Goal: Information Seeking & Learning: Learn about a topic

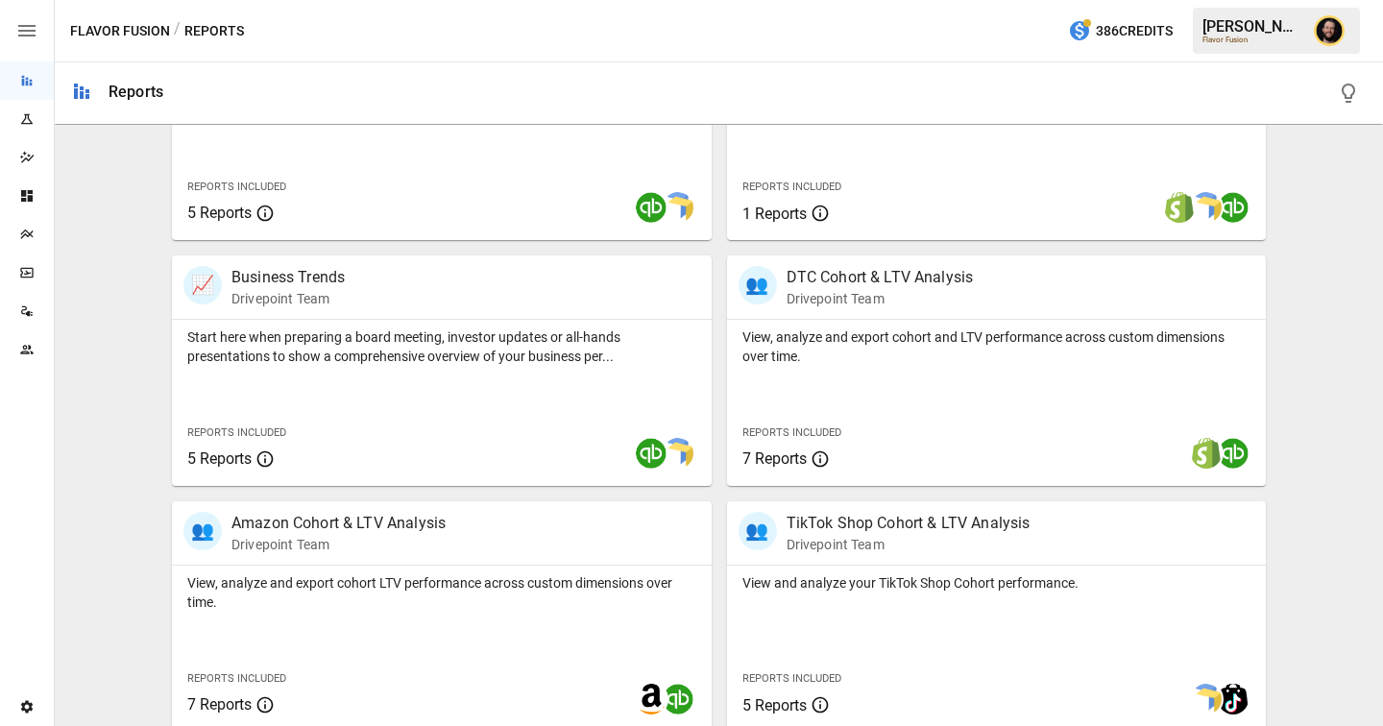
scroll to position [563, 0]
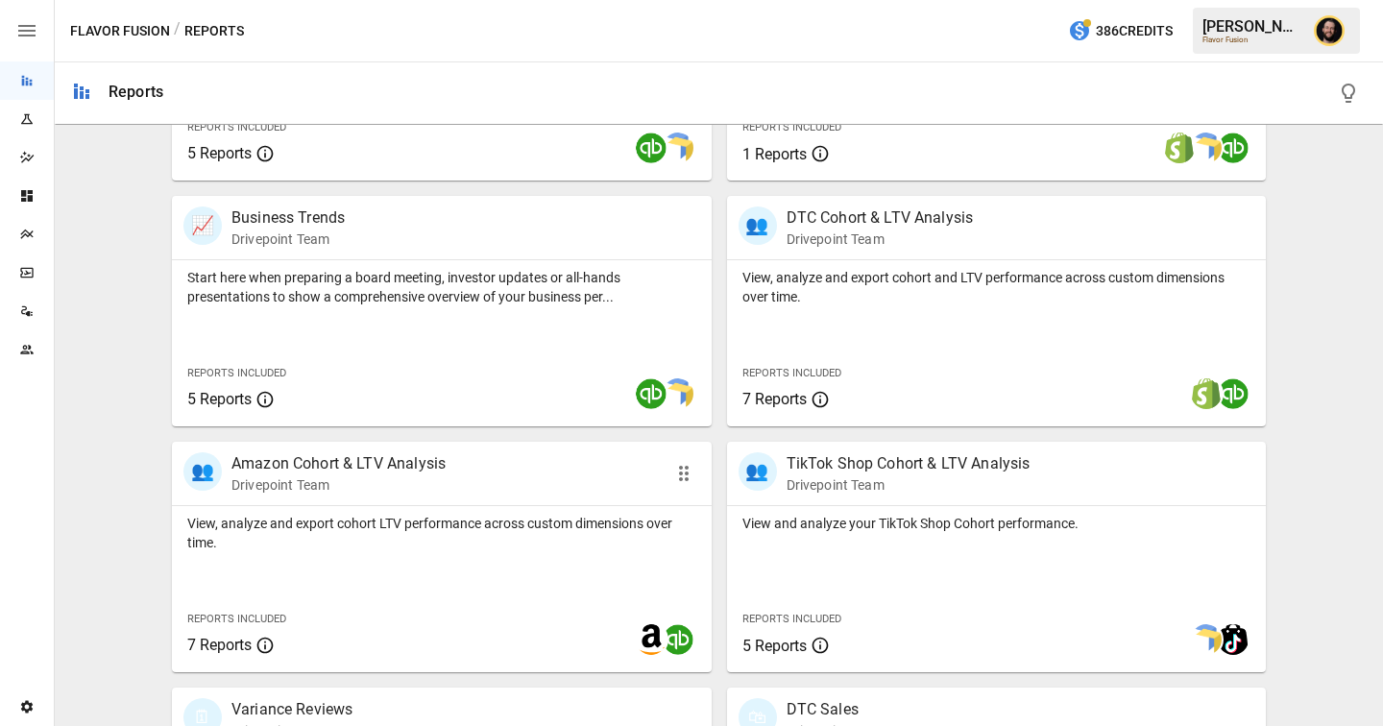
click at [518, 499] on div "👥 Amazon Cohort & LTV Analysis Drivepoint Team" at bounding box center [442, 473] width 540 height 63
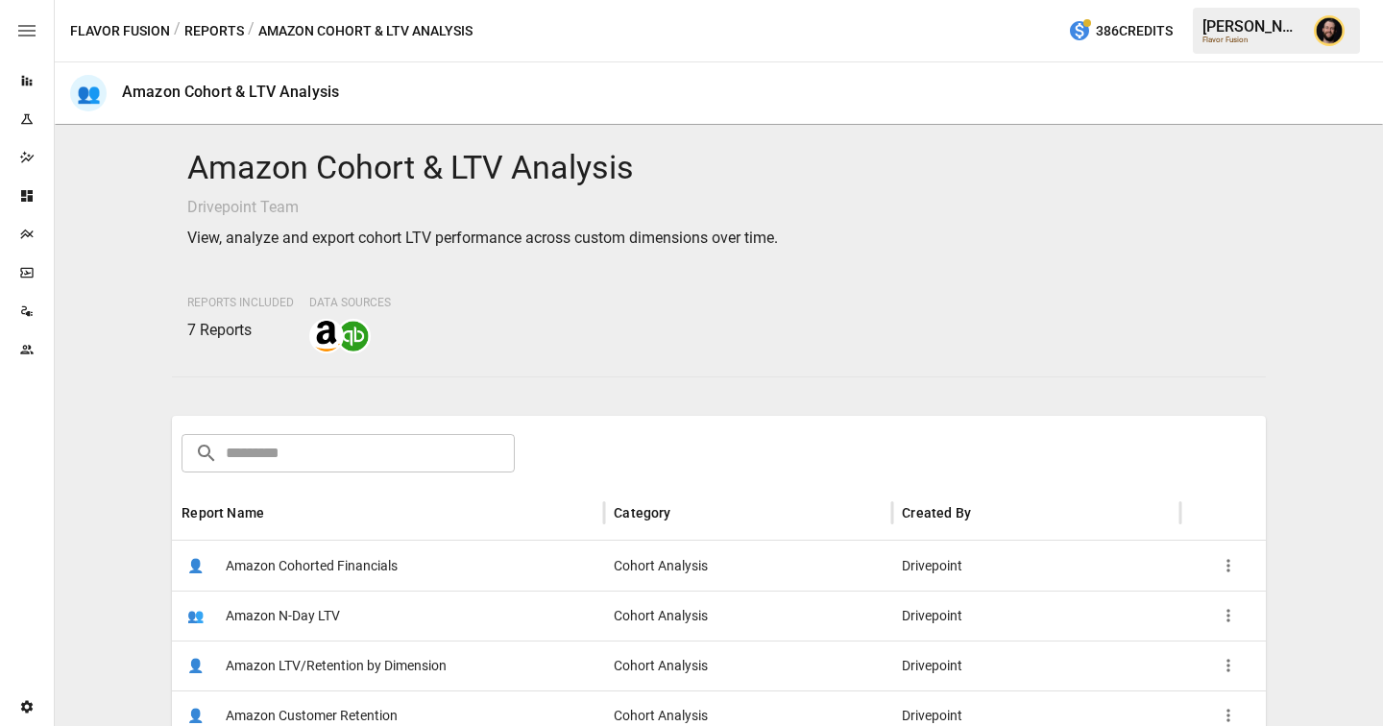
scroll to position [232, 0]
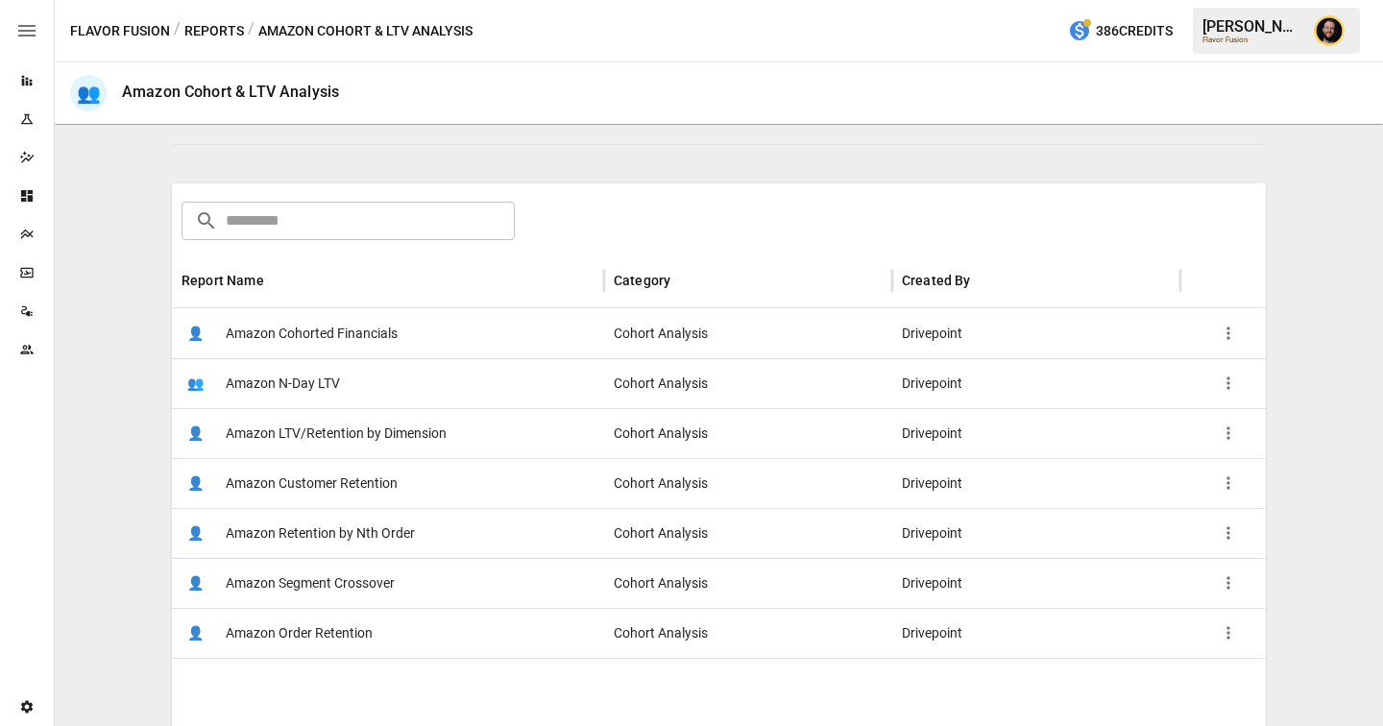
click at [481, 331] on div "👤 Amazon Cohorted Financials" at bounding box center [388, 333] width 432 height 50
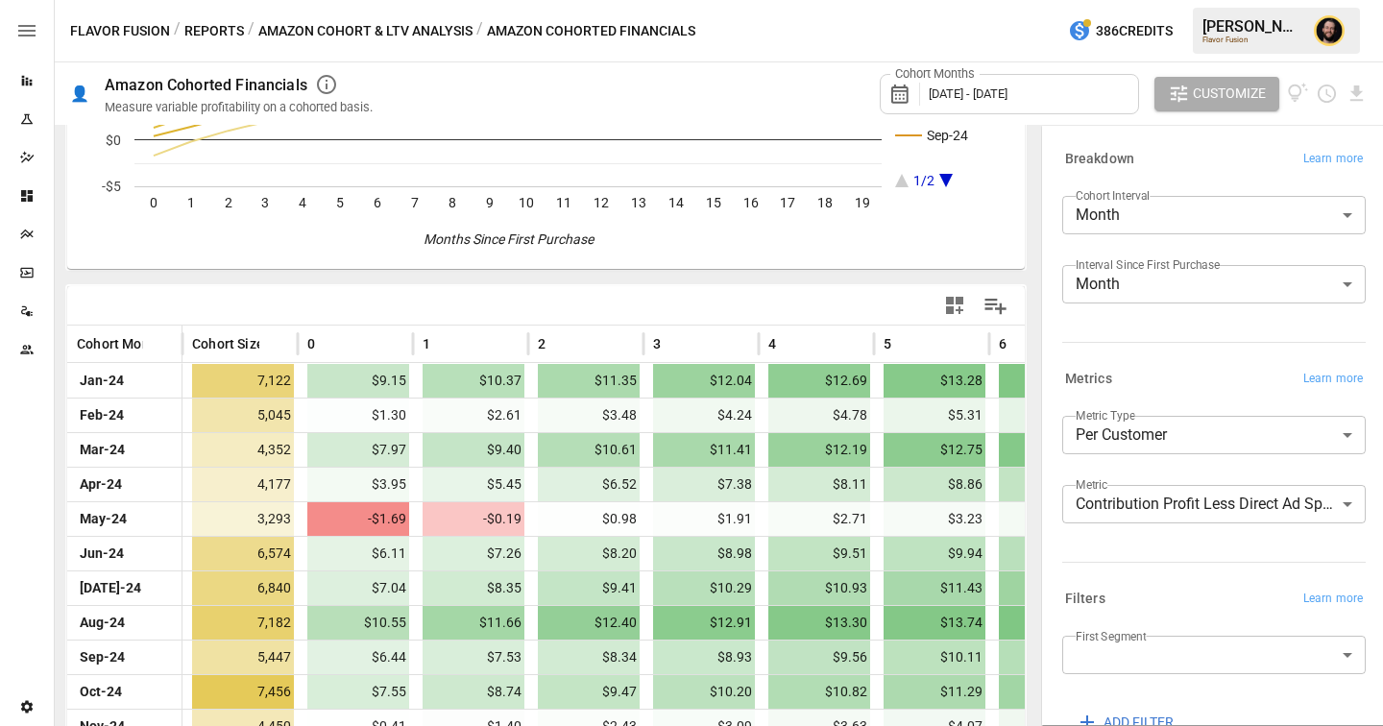
scroll to position [257, 0]
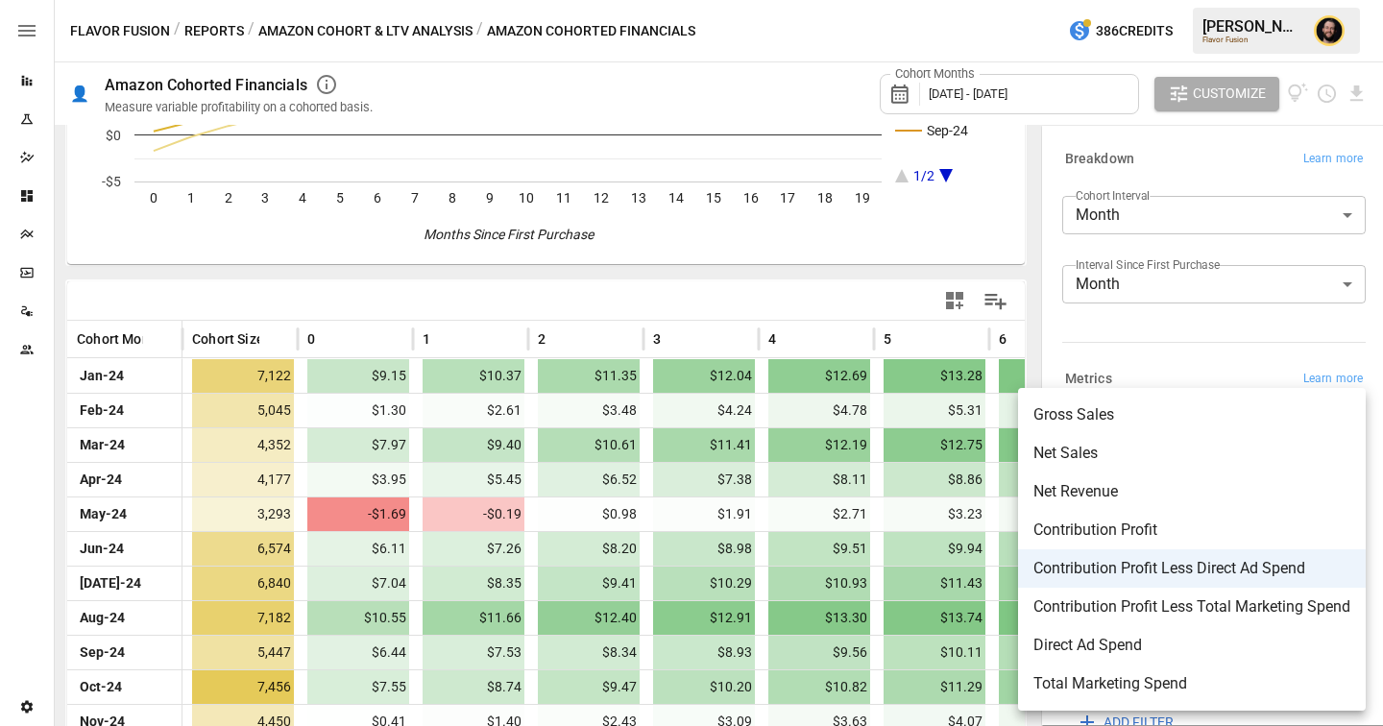
click at [1108, 0] on body "Reports Experiments Dazzler Studio Dashboards Plans SmartModel ™ Data Sources T…" at bounding box center [691, 0] width 1383 height 0
click at [216, 30] on div at bounding box center [691, 363] width 1383 height 726
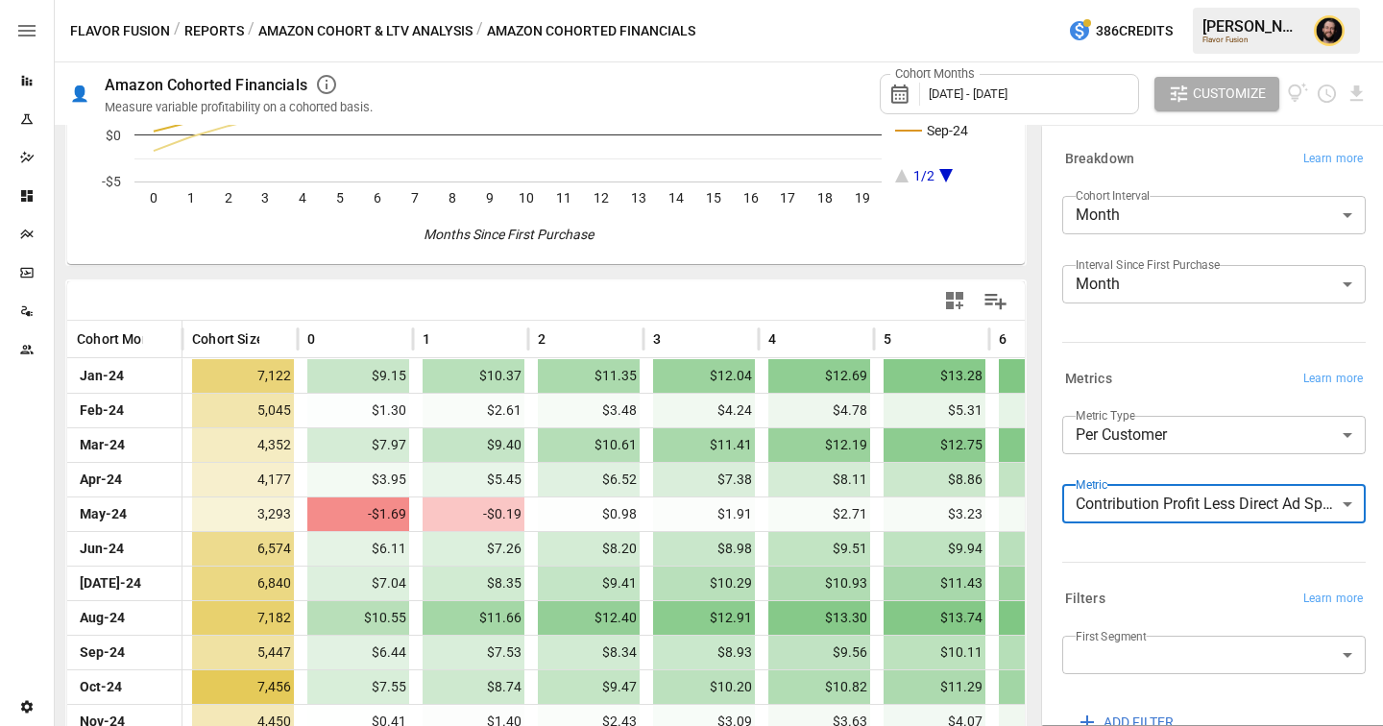
click at [197, 29] on button "Reports" at bounding box center [214, 31] width 60 height 24
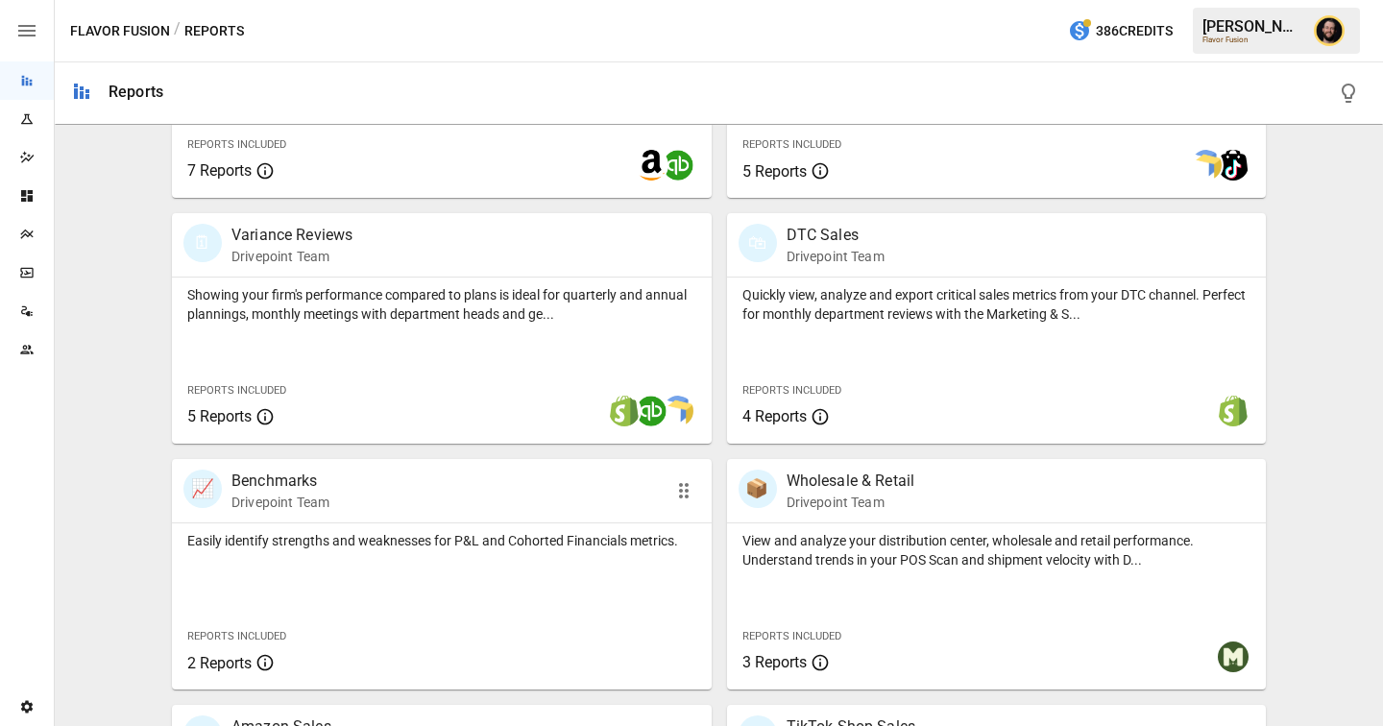
scroll to position [1064, 0]
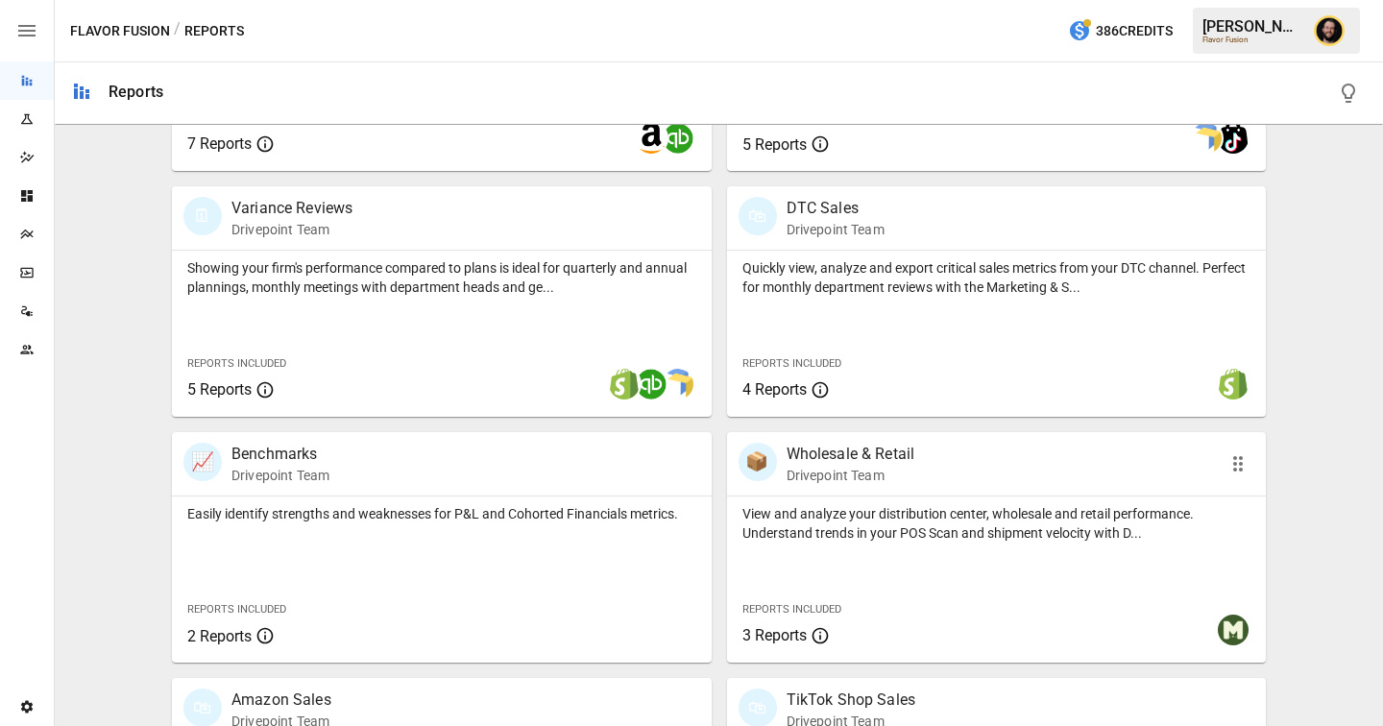
click at [953, 493] on div "📦 Wholesale & Retail Drivepoint Team" at bounding box center [997, 463] width 540 height 63
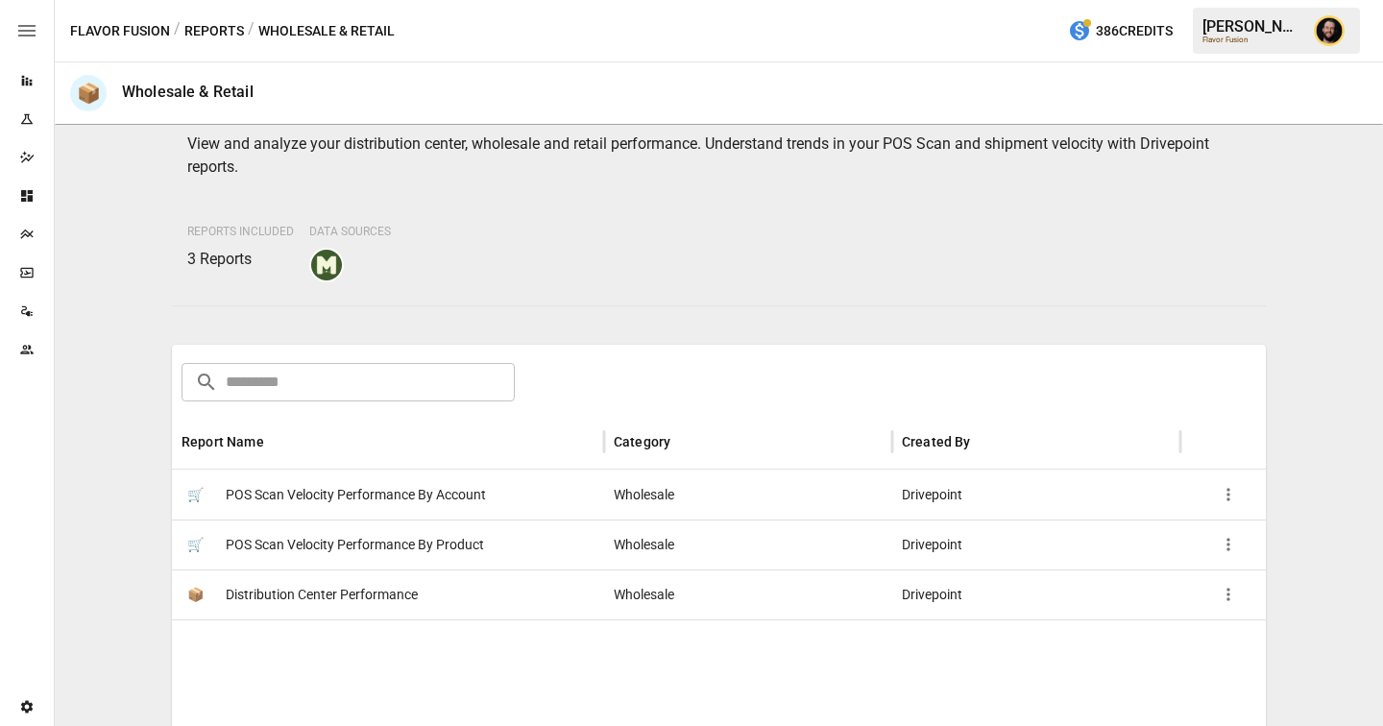
scroll to position [116, 0]
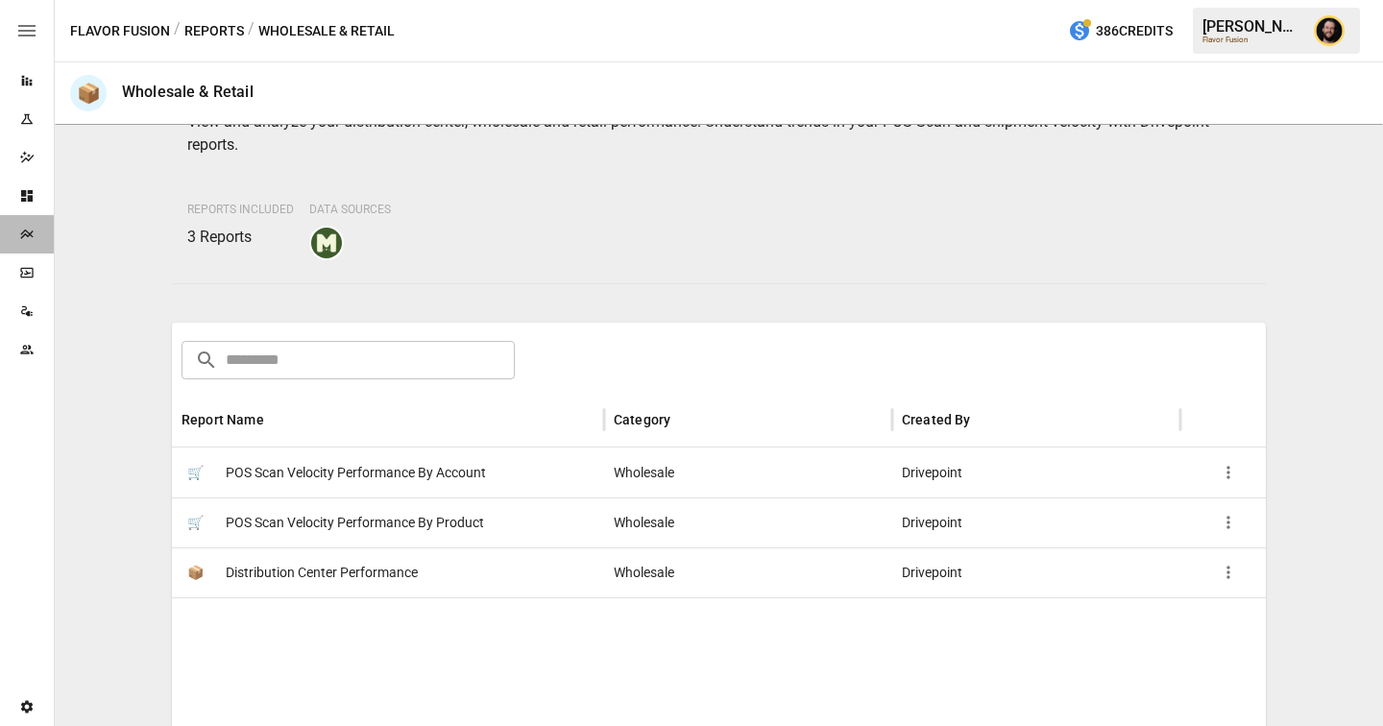
click at [27, 235] on icon "Plans" at bounding box center [26, 234] width 12 height 10
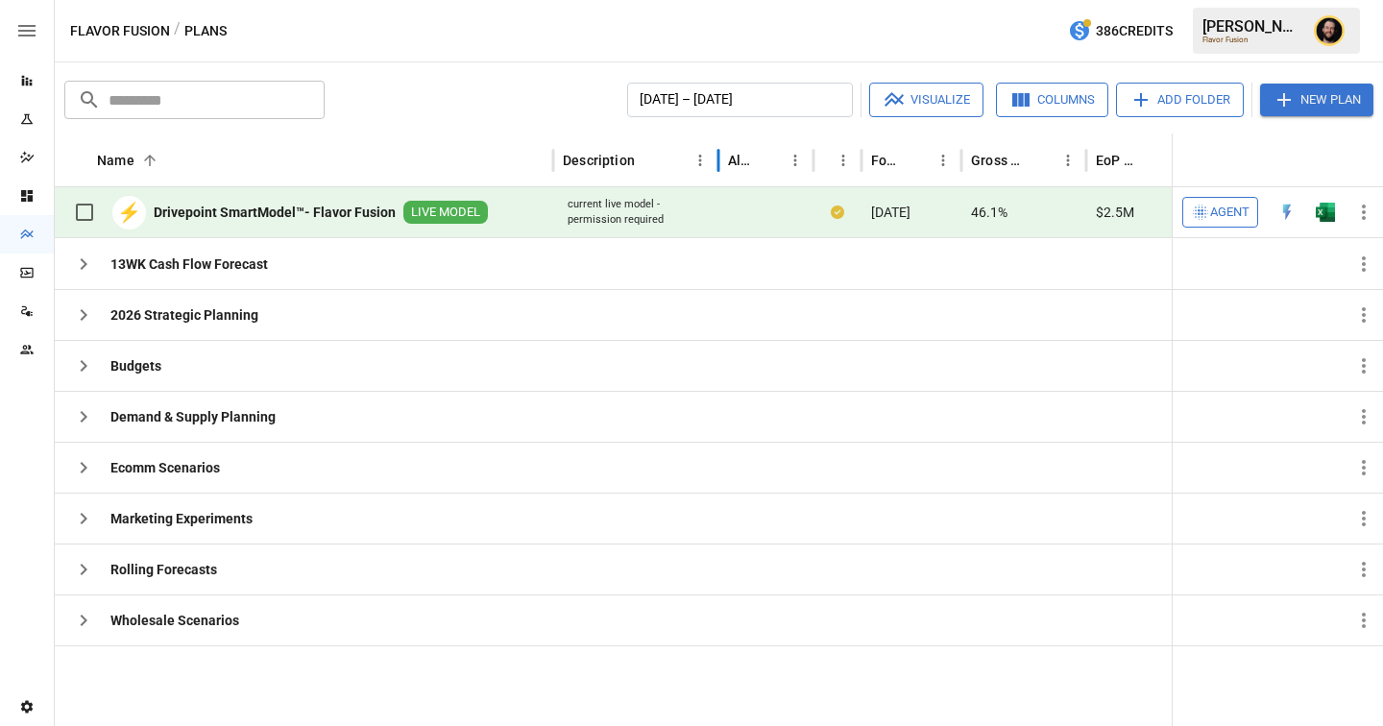
drag, startPoint x: 780, startPoint y: 162, endPoint x: 718, endPoint y: 164, distance: 61.5
click at [718, 164] on div at bounding box center [718, 160] width 10 height 54
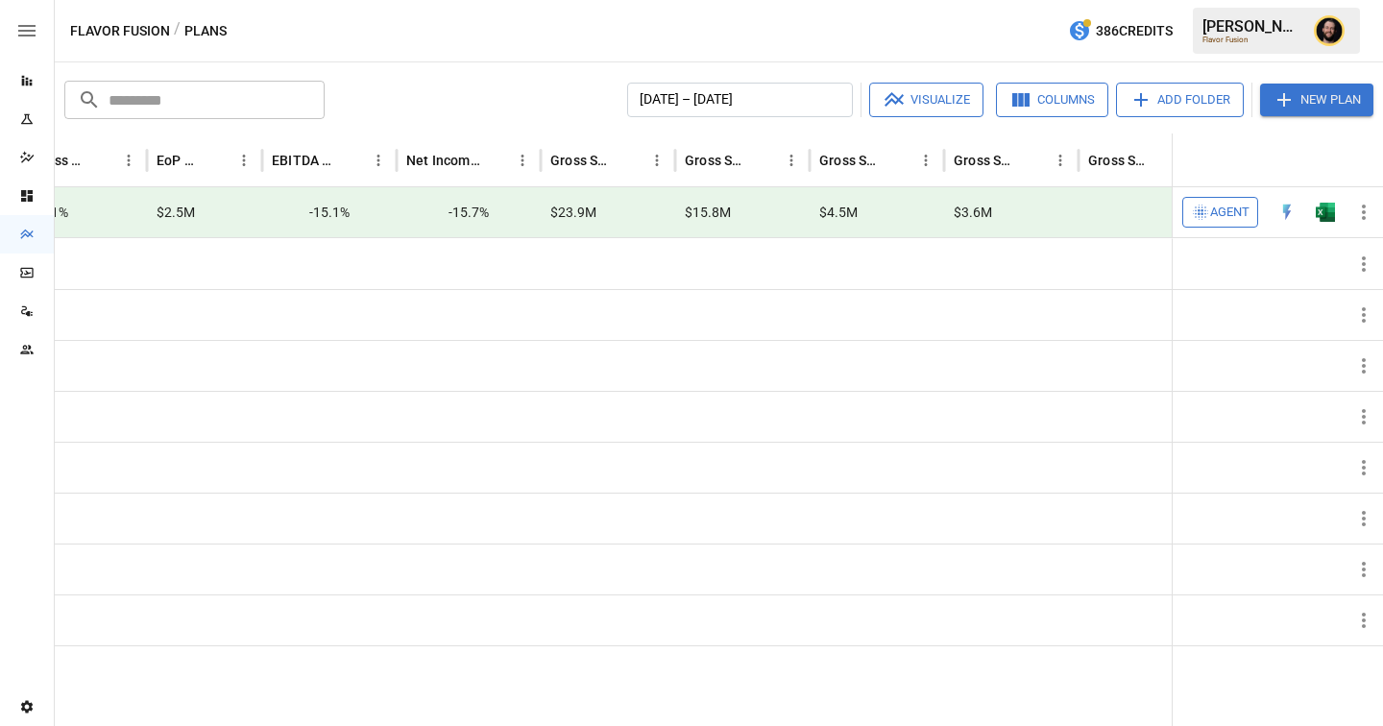
scroll to position [0, 502]
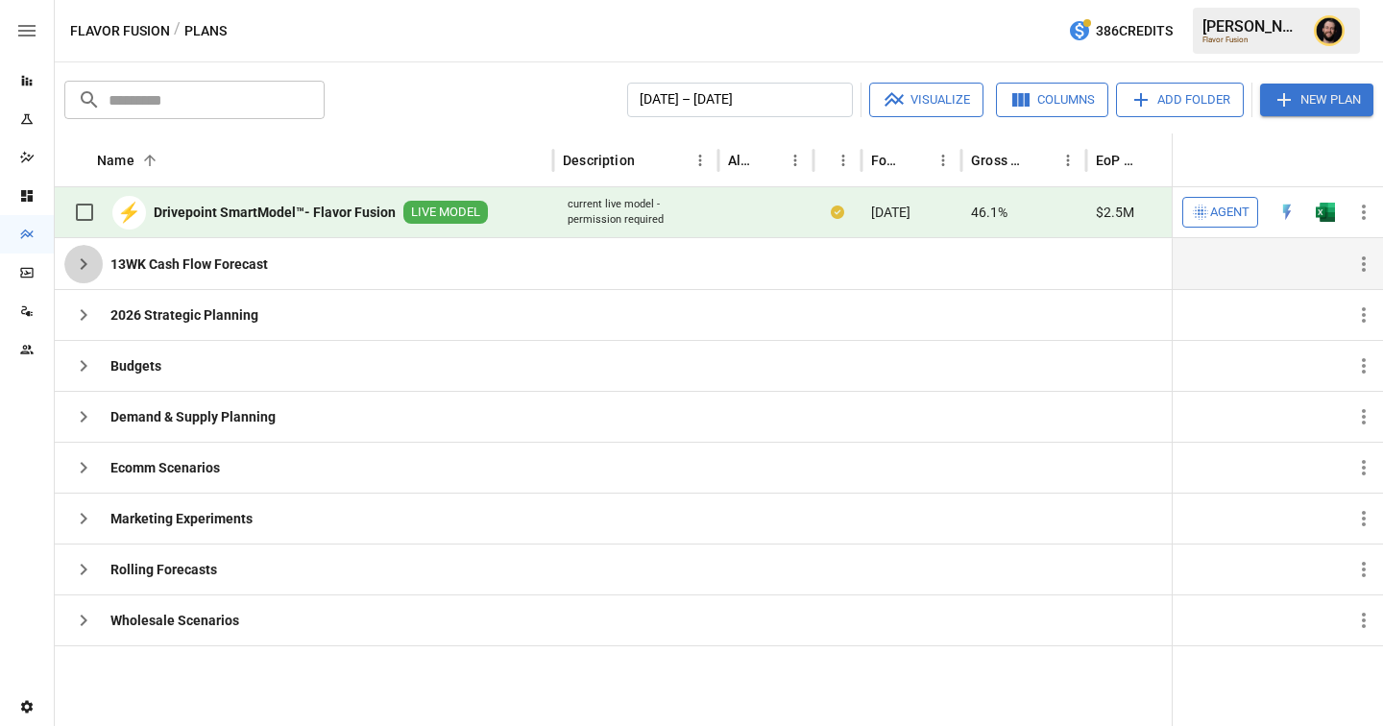
click at [71, 262] on button "button" at bounding box center [83, 264] width 38 height 38
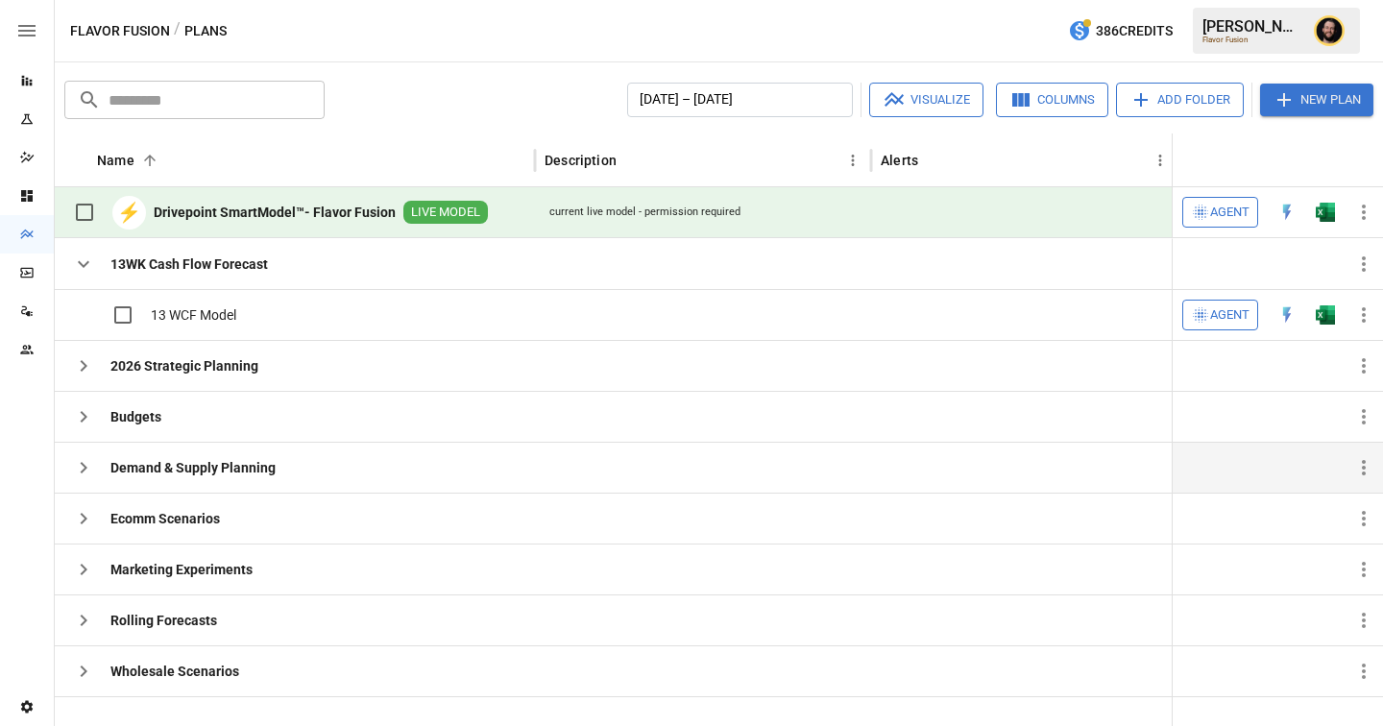
click at [81, 464] on icon "button" at bounding box center [83, 467] width 23 height 23
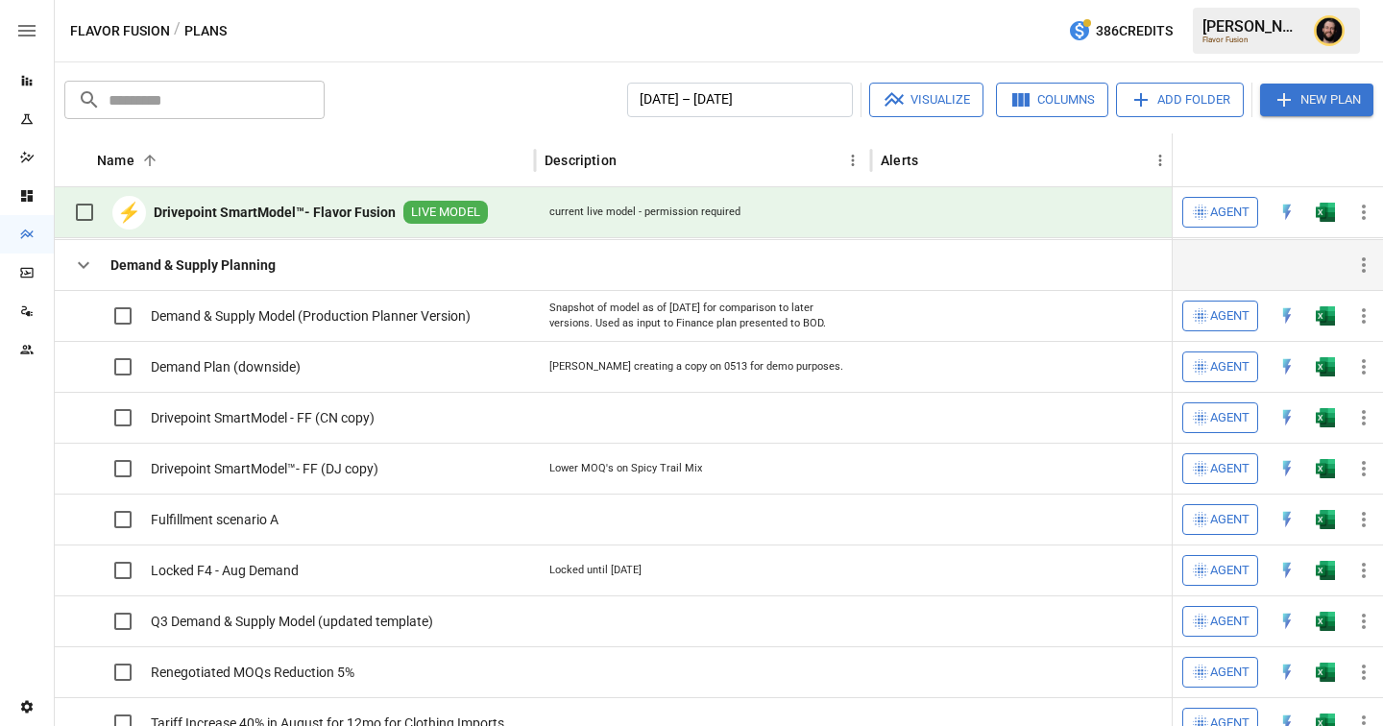
click at [86, 270] on icon "button" at bounding box center [83, 264] width 23 height 23
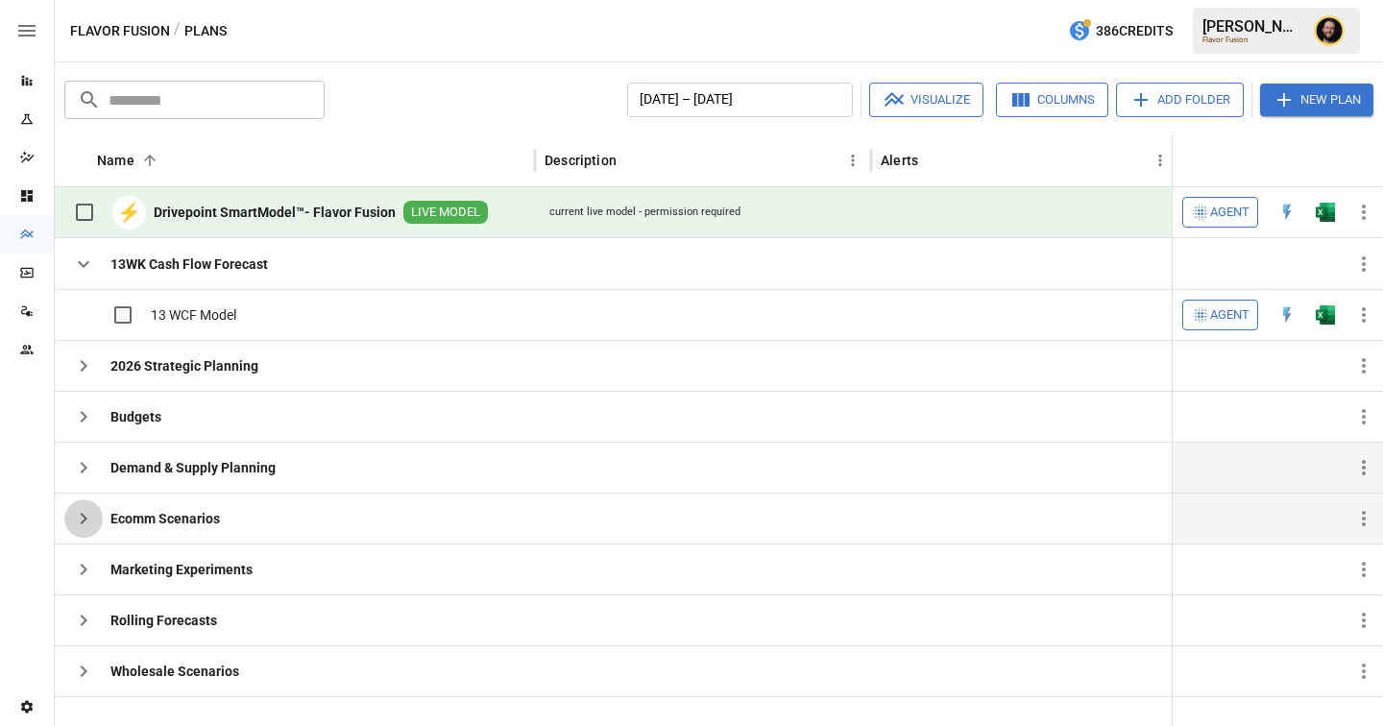
click at [89, 522] on icon "button" at bounding box center [83, 518] width 23 height 23
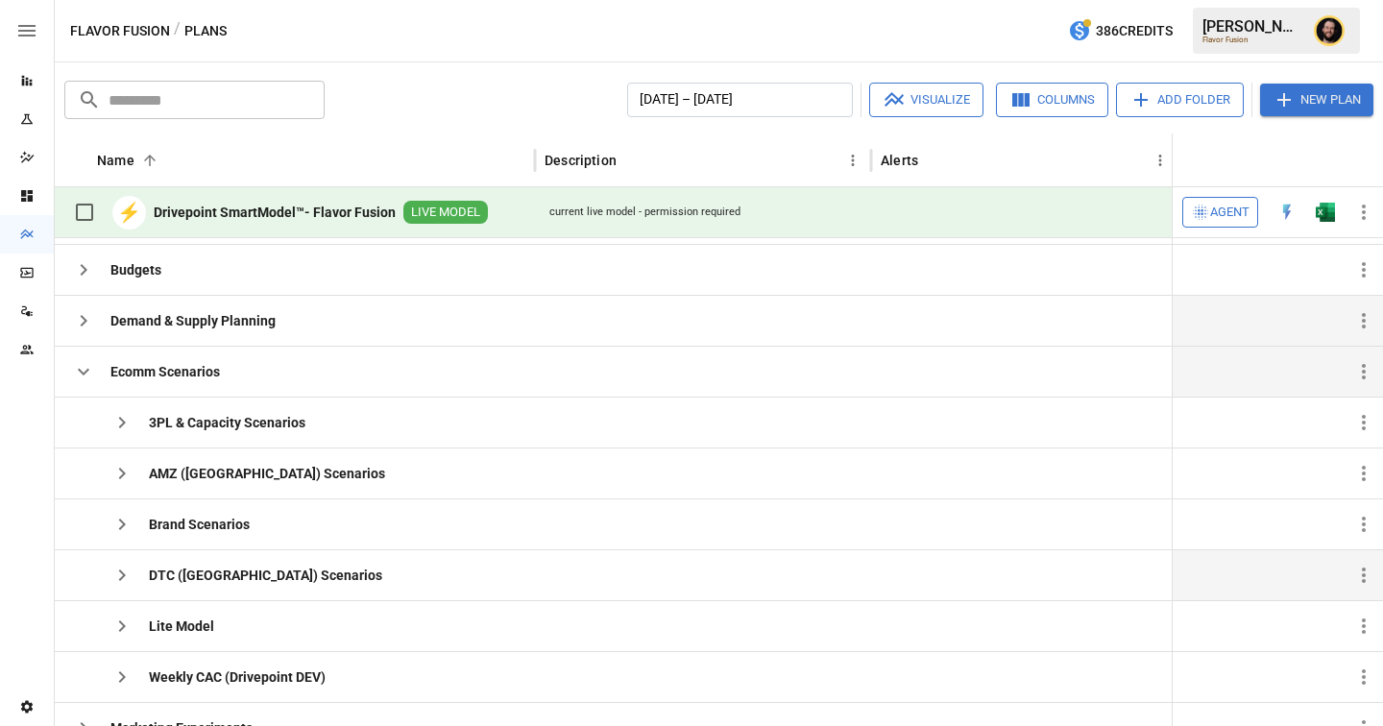
click at [125, 570] on icon "button" at bounding box center [121, 575] width 23 height 23
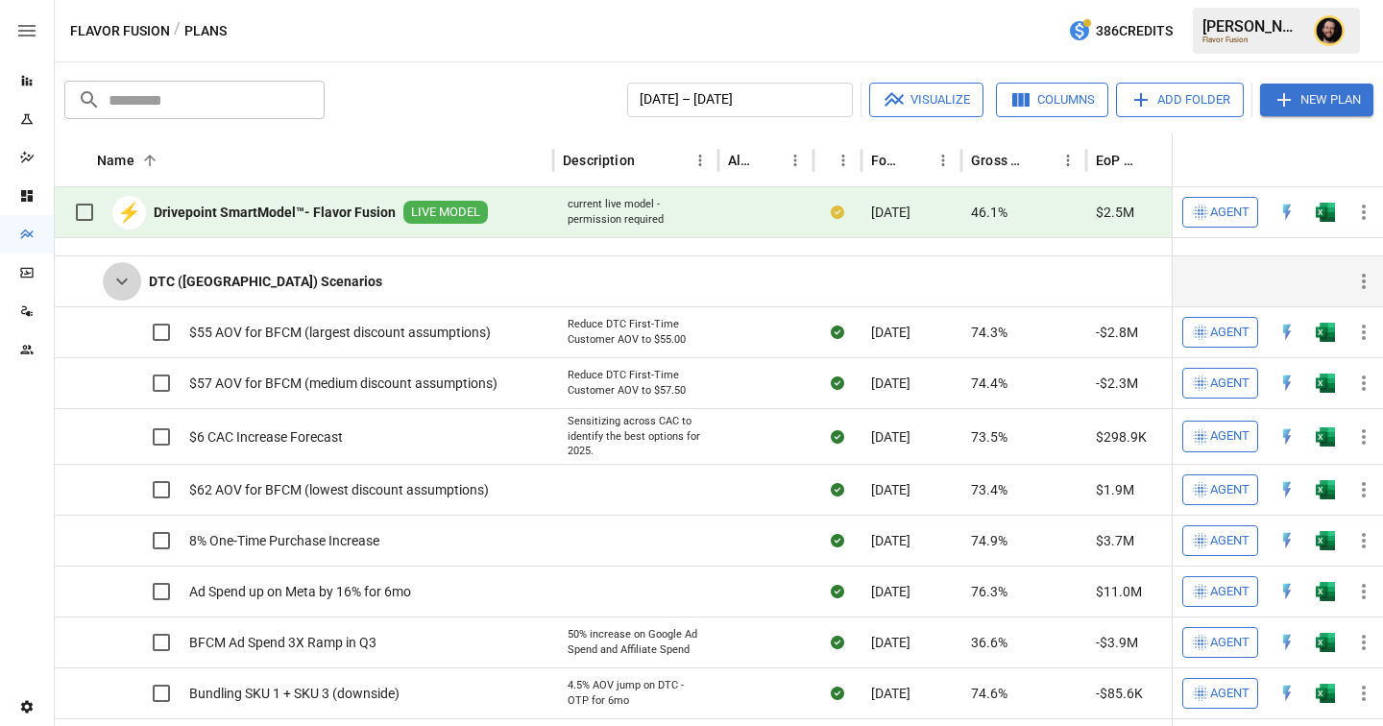
click at [125, 287] on icon "button" at bounding box center [121, 281] width 23 height 23
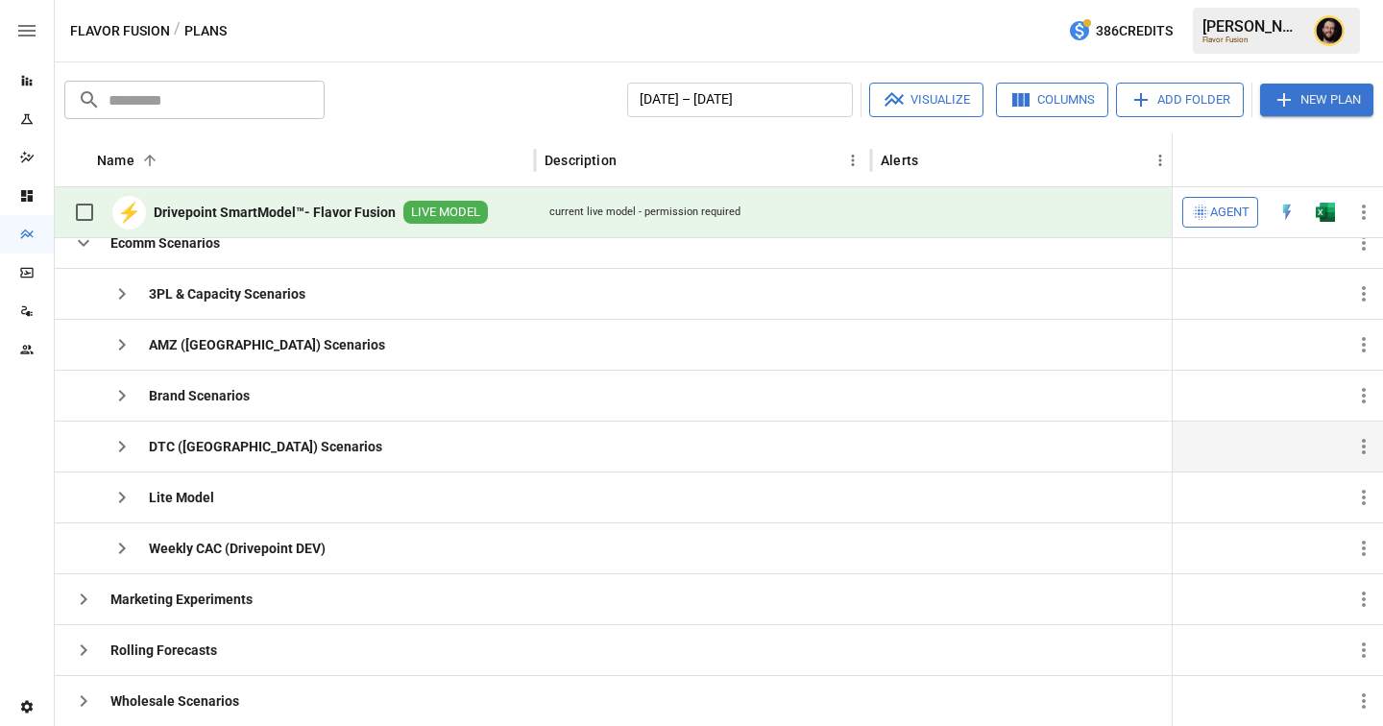
scroll to position [0, 0]
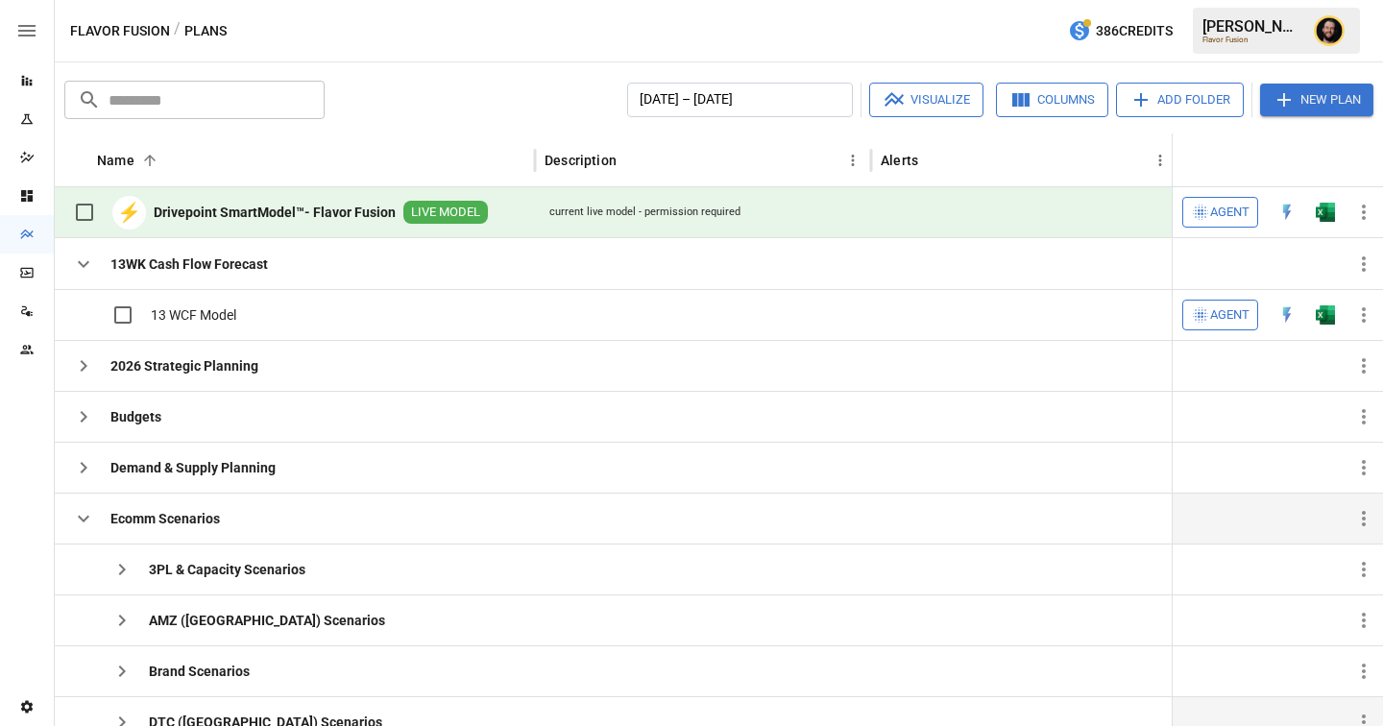
click at [83, 516] on icon "button" at bounding box center [83, 518] width 23 height 23
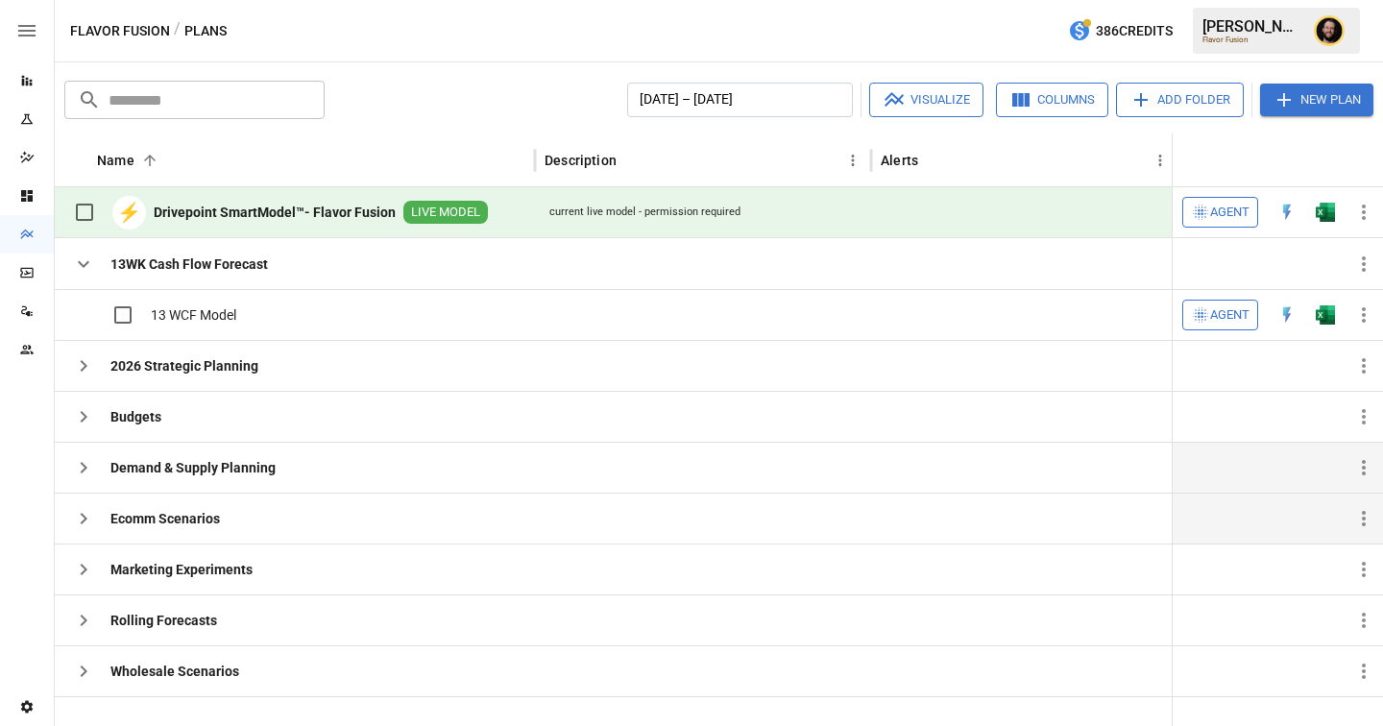
click at [80, 468] on icon "button" at bounding box center [83, 467] width 23 height 23
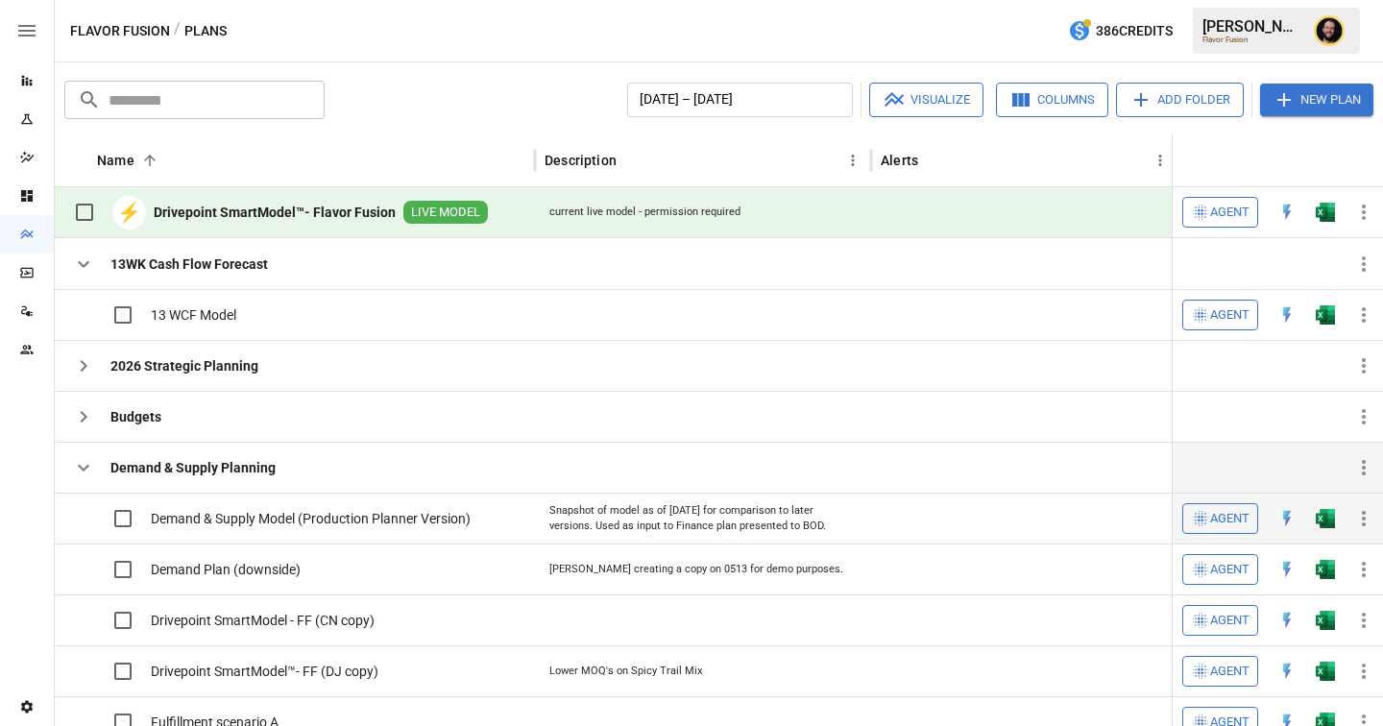
click at [1327, 521] on img "Open in Excel" at bounding box center [1324, 518] width 19 height 19
click at [1324, 212] on img "Open in Excel" at bounding box center [1324, 212] width 19 height 19
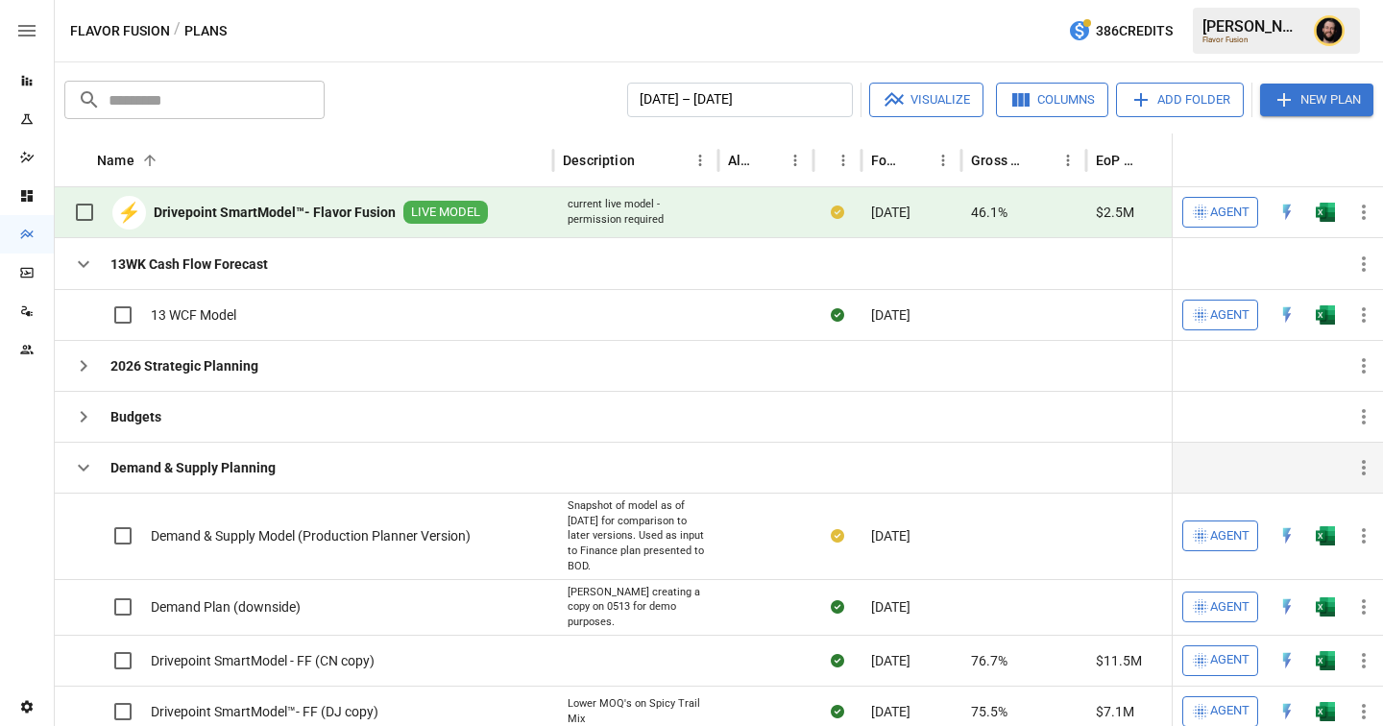
click at [75, 471] on icon "button" at bounding box center [83, 467] width 23 height 23
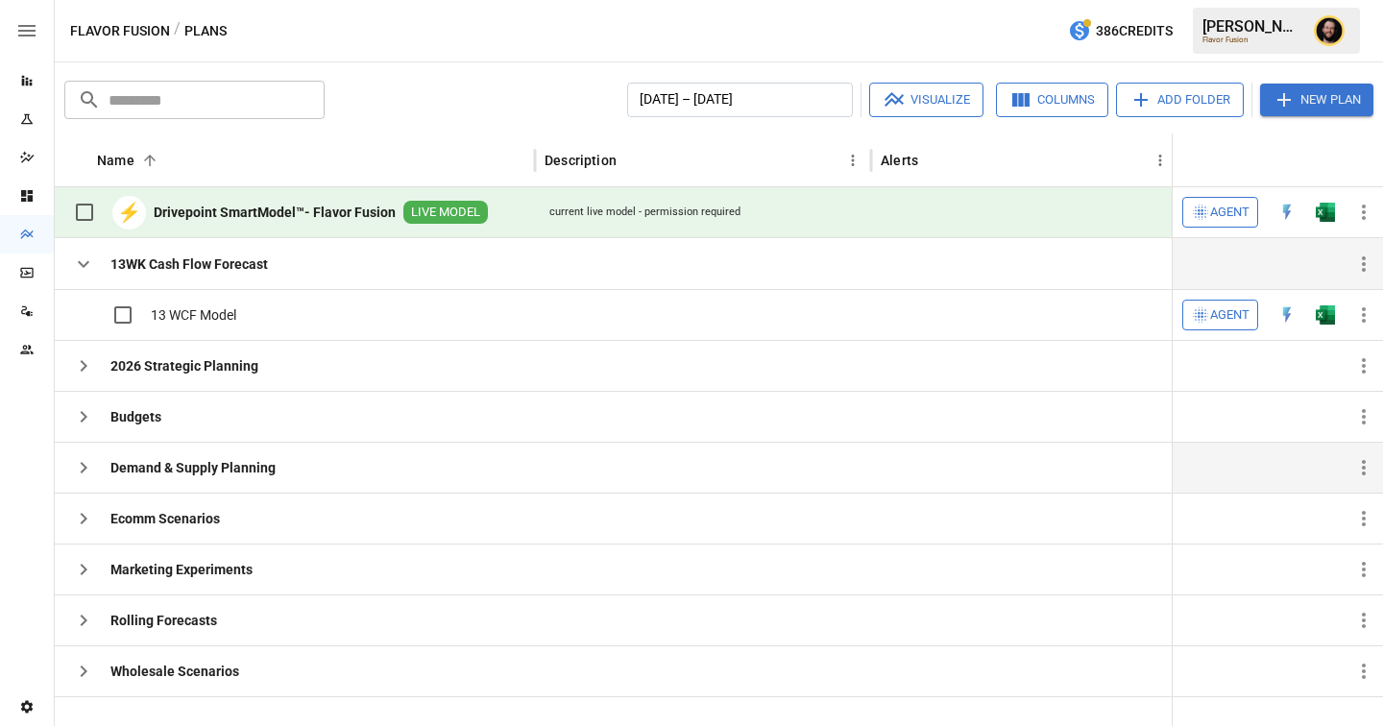
click at [79, 262] on icon "button" at bounding box center [84, 264] width 12 height 7
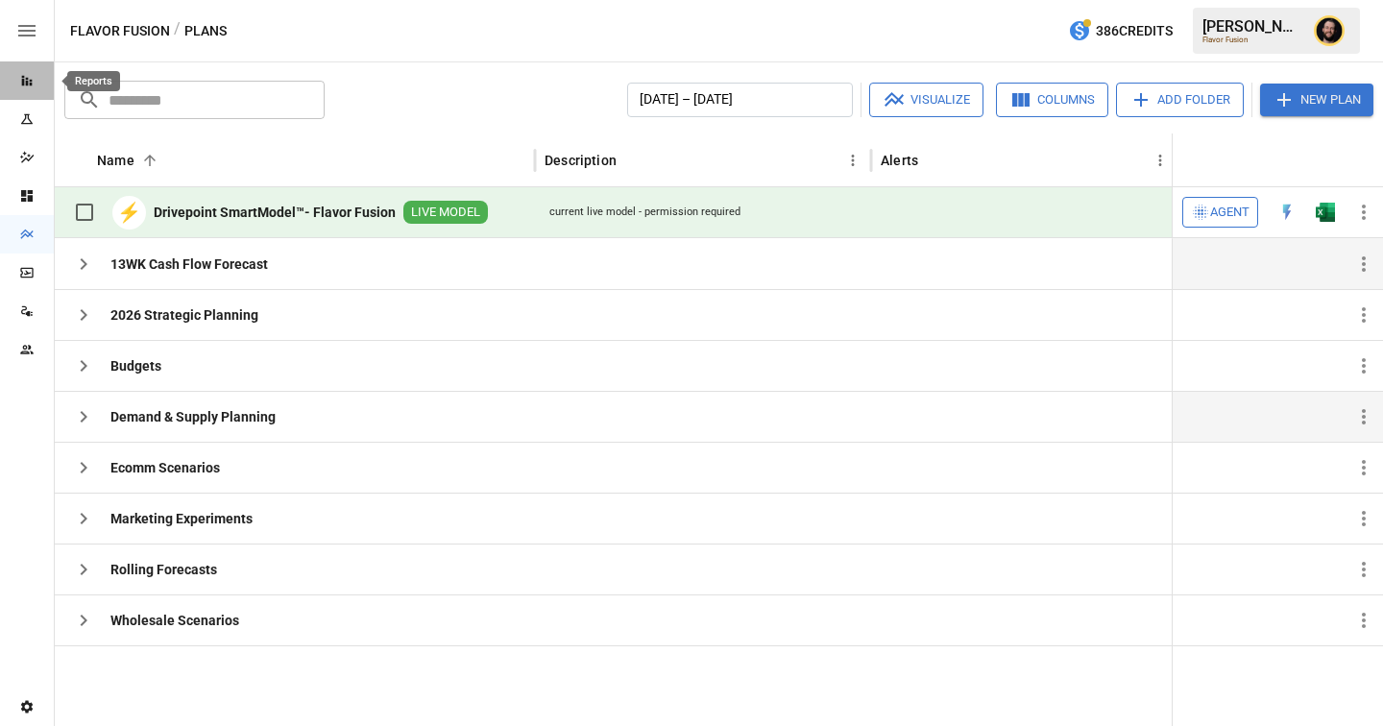
click at [35, 82] on div "Reports" at bounding box center [27, 80] width 54 height 15
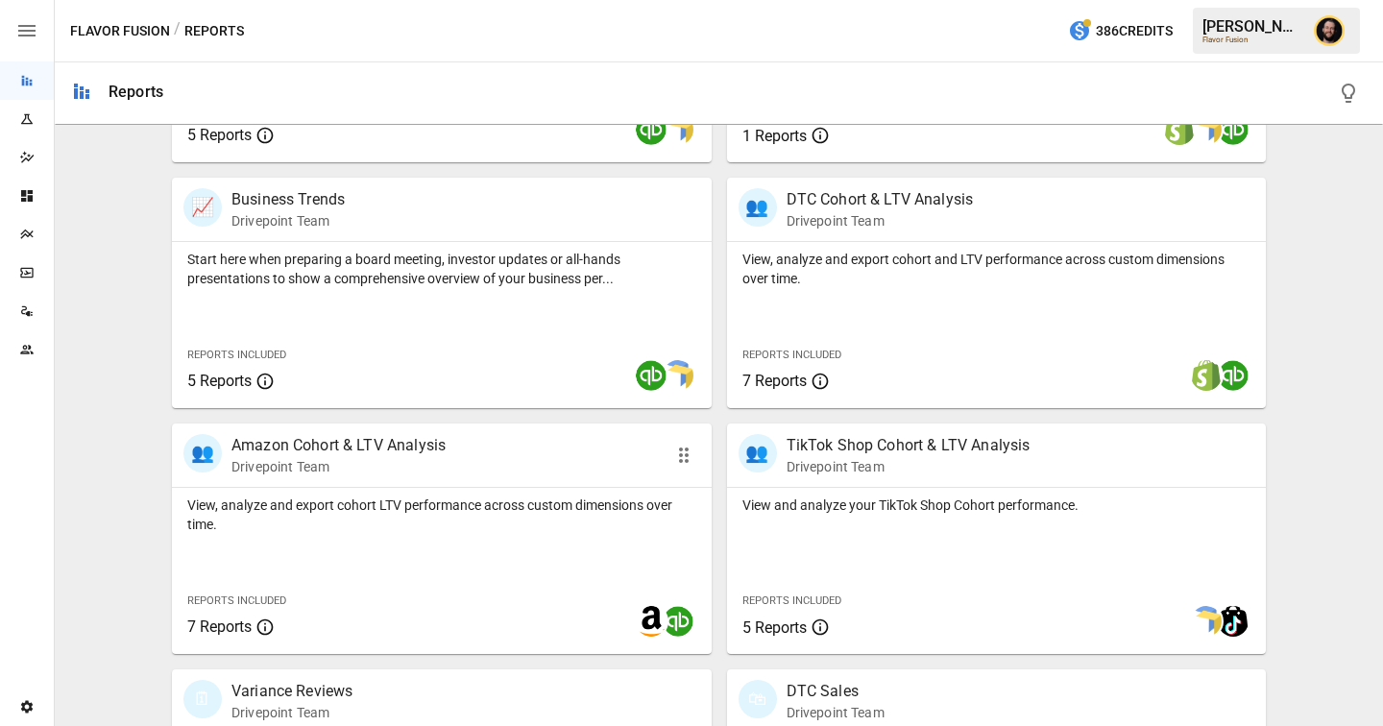
scroll to position [598, 0]
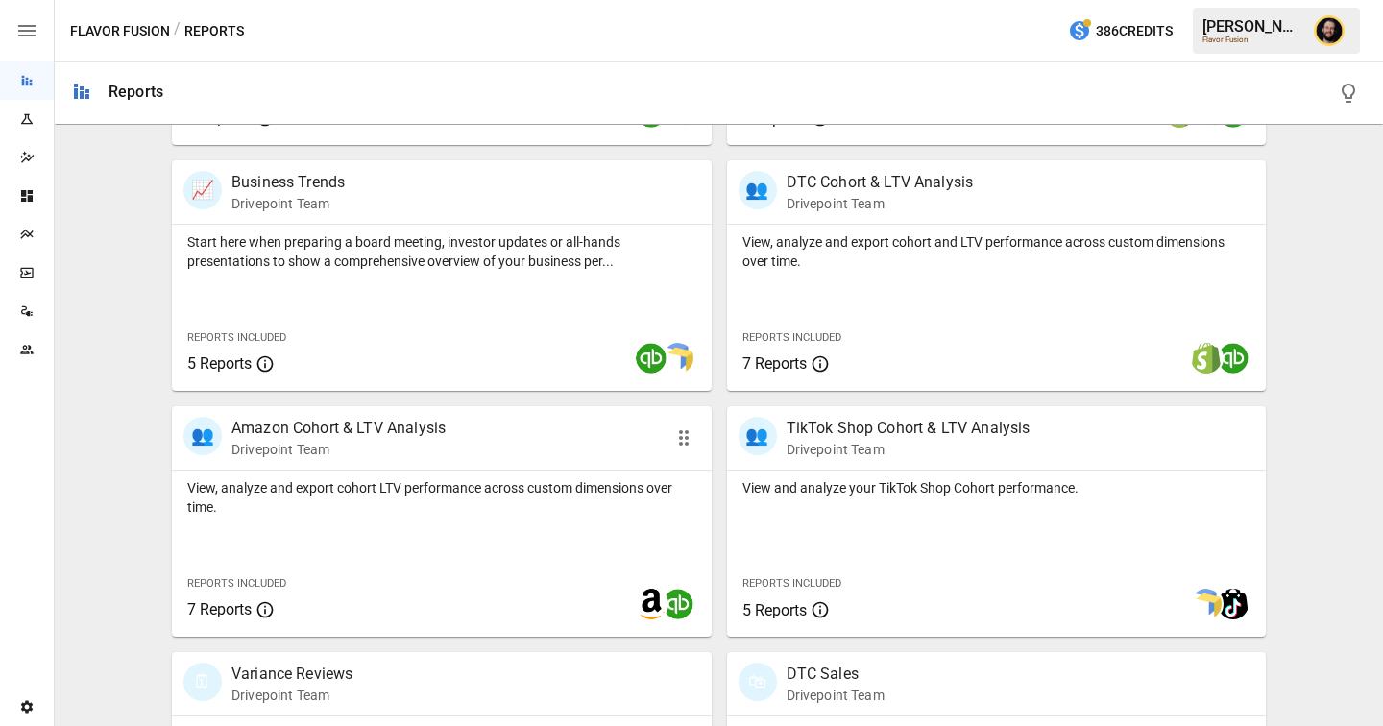
click at [426, 496] on p "View, analyze and export cohort LTV performance across custom dimensions over t…" at bounding box center [441, 497] width 509 height 38
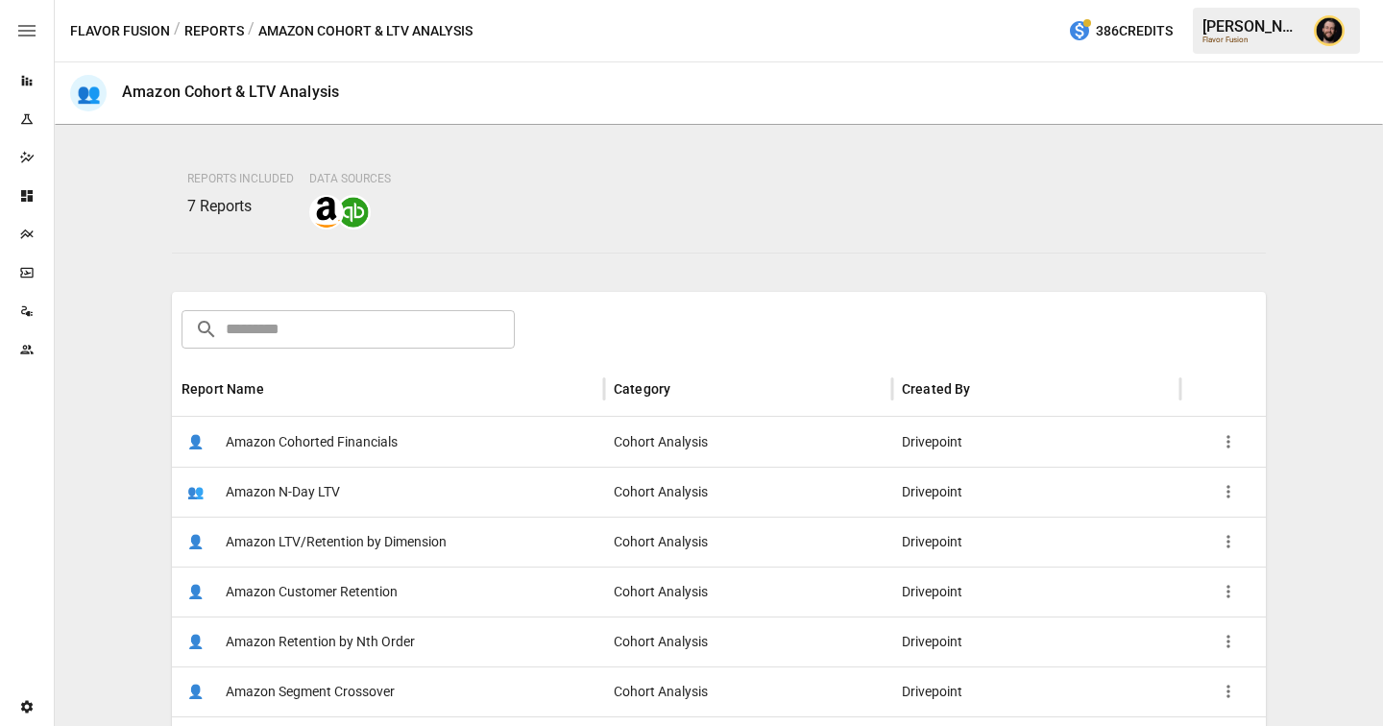
scroll to position [204, 0]
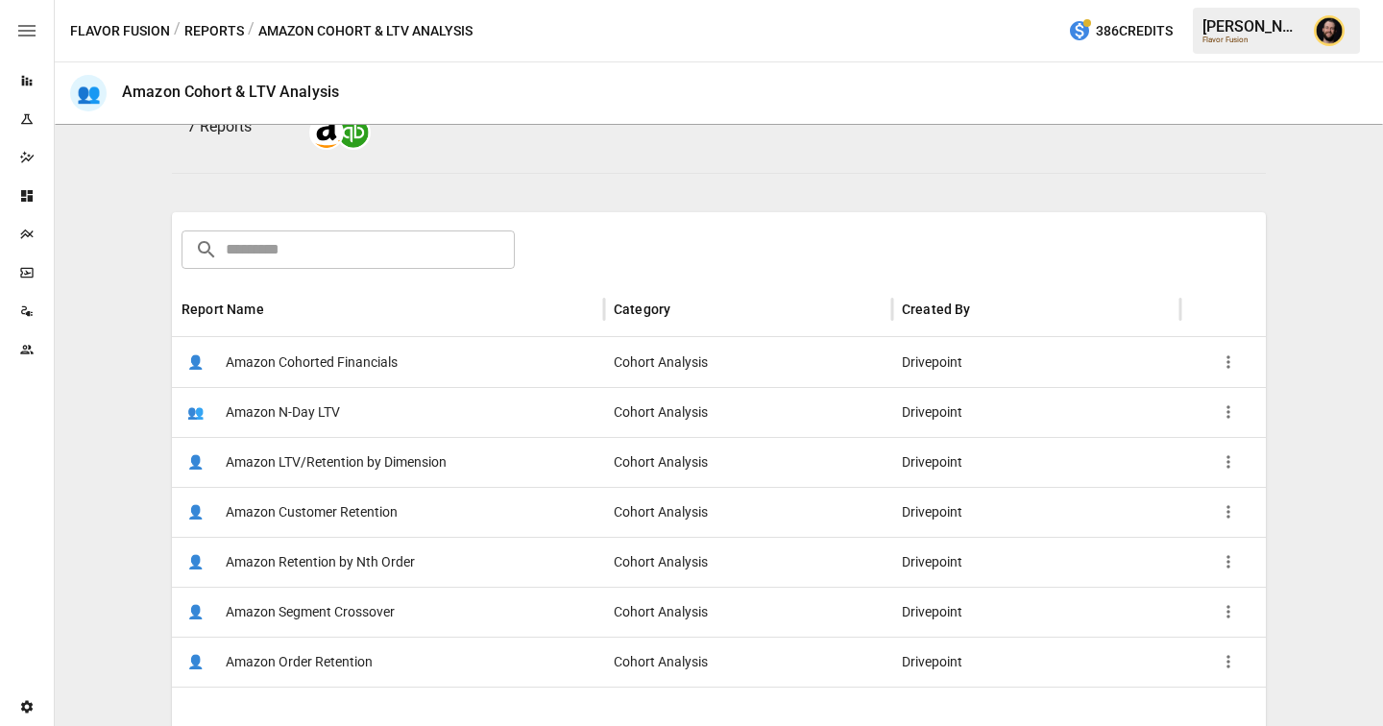
click at [441, 376] on div "👤 Amazon Cohorted Financials" at bounding box center [388, 362] width 432 height 50
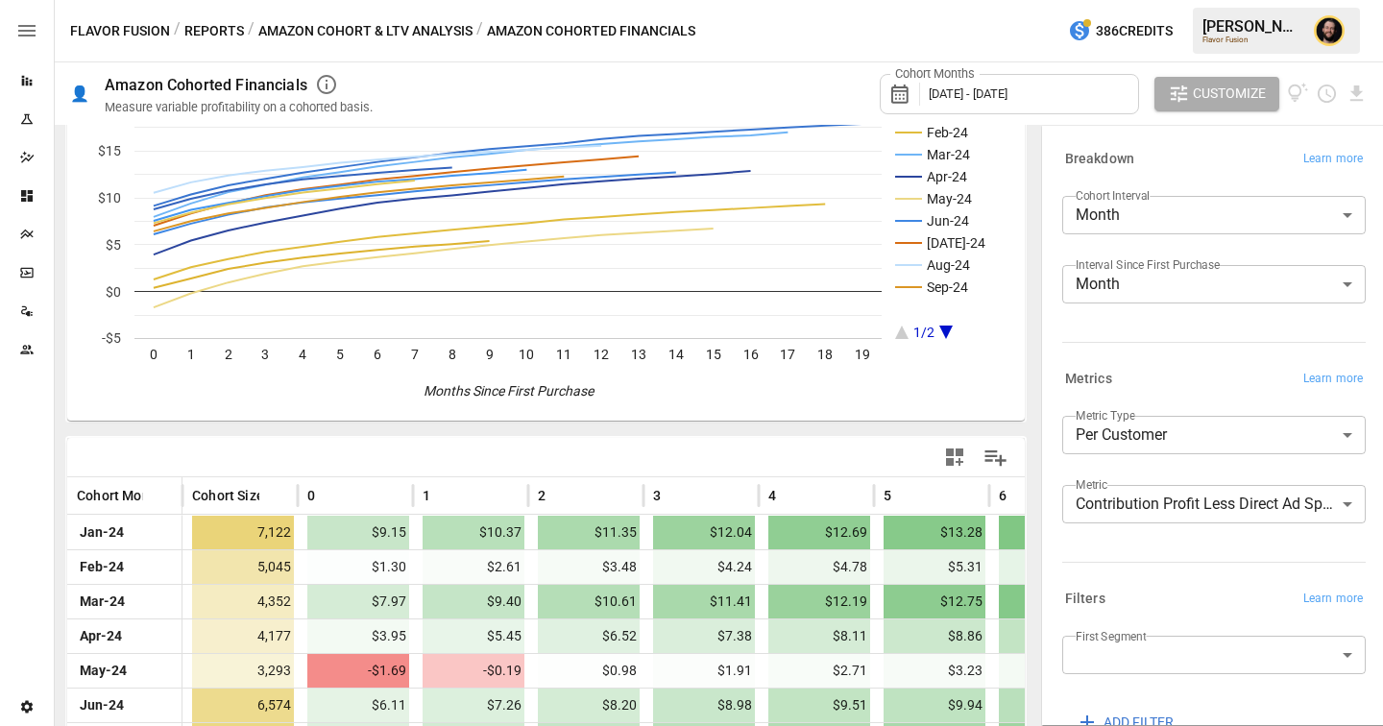
scroll to position [248, 0]
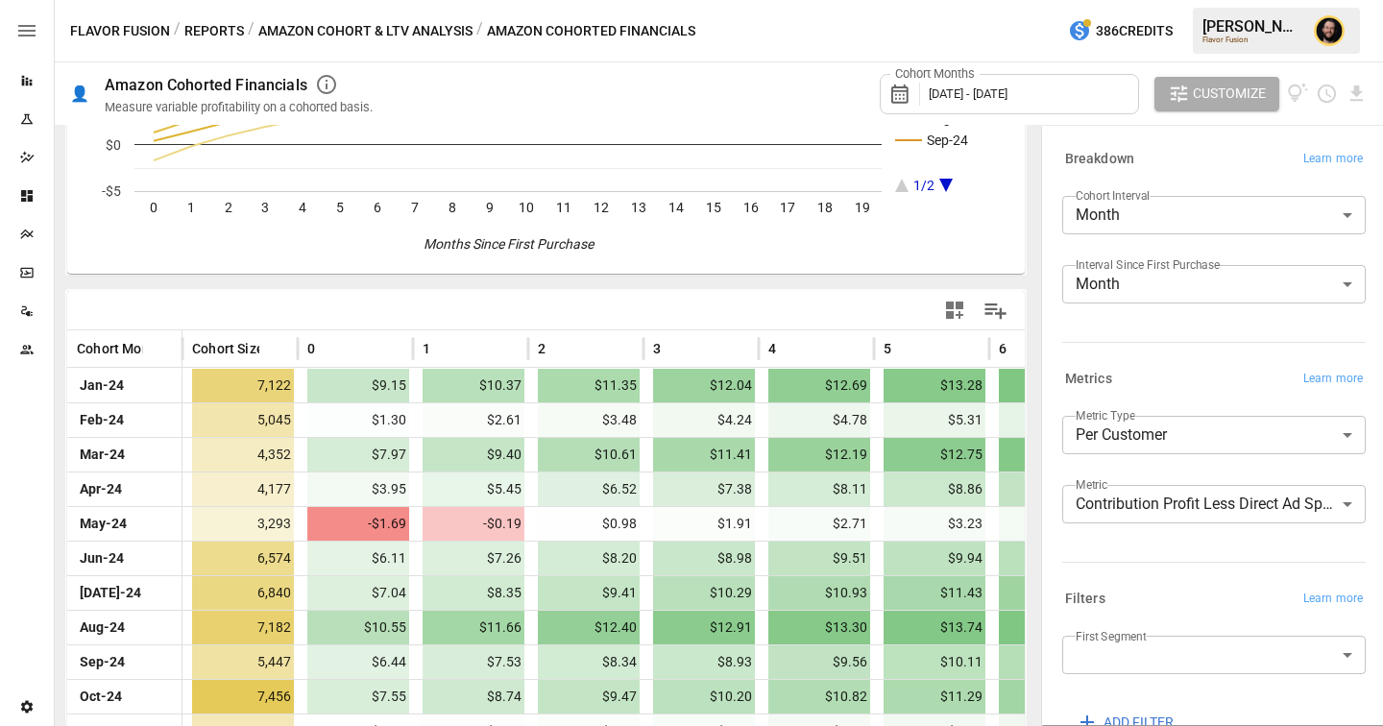
click at [1101, 0] on body "Reports Experiments Dazzler Studio Dashboards Plans SmartModel ™ Data Sources T…" at bounding box center [691, 0] width 1383 height 0
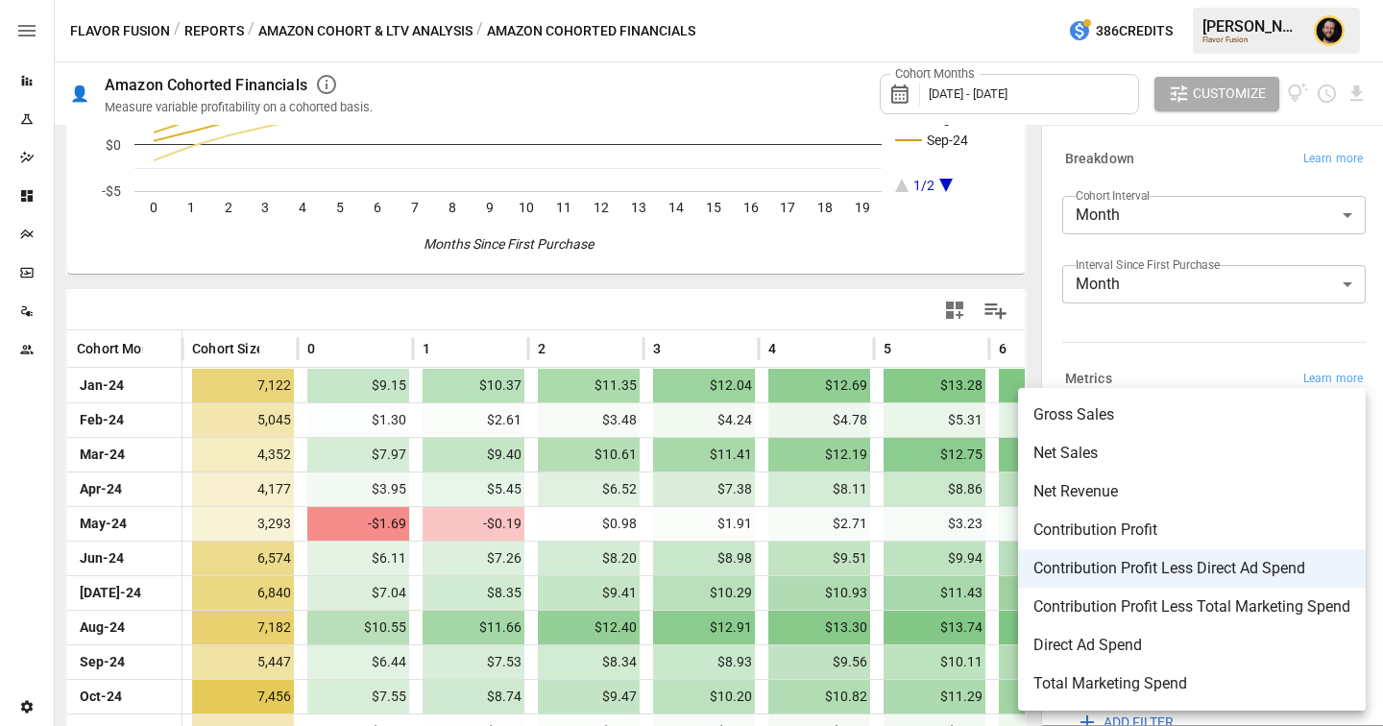
click at [541, 308] on div at bounding box center [691, 363] width 1383 height 726
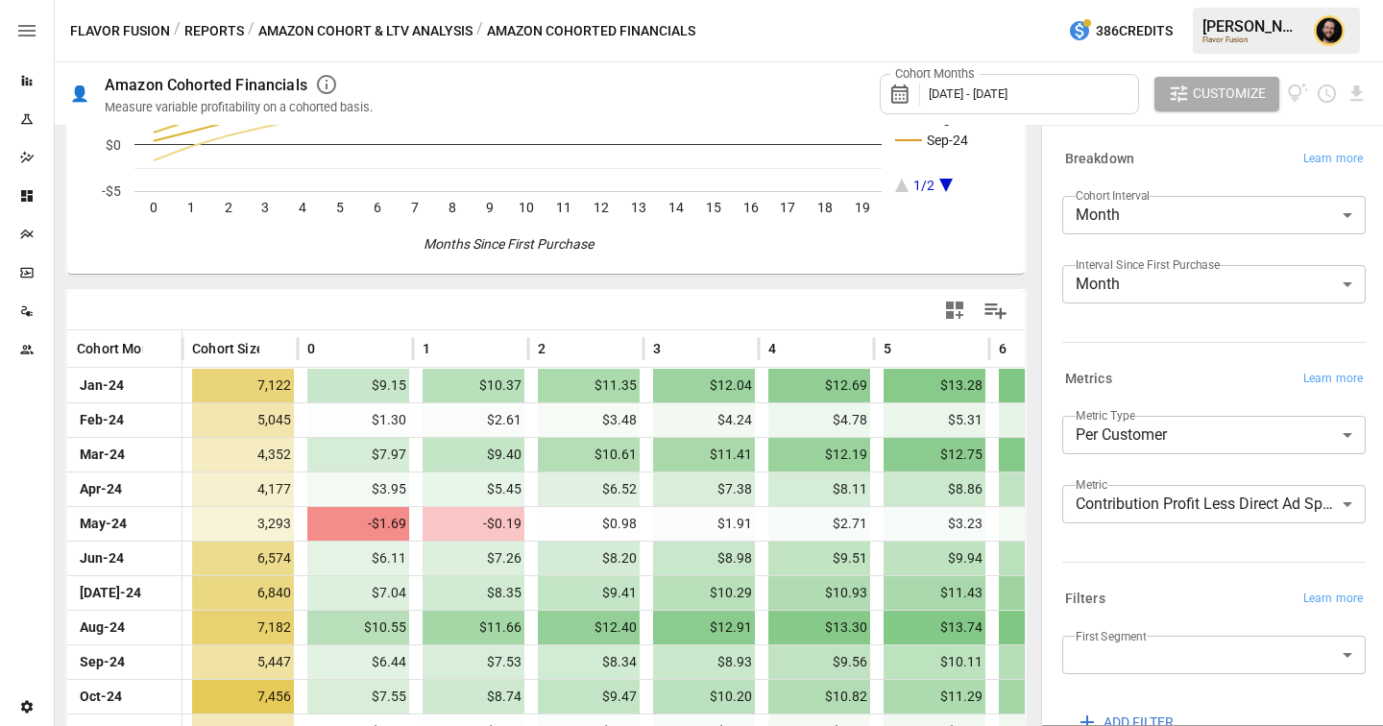
click at [204, 35] on button "Reports" at bounding box center [214, 31] width 60 height 24
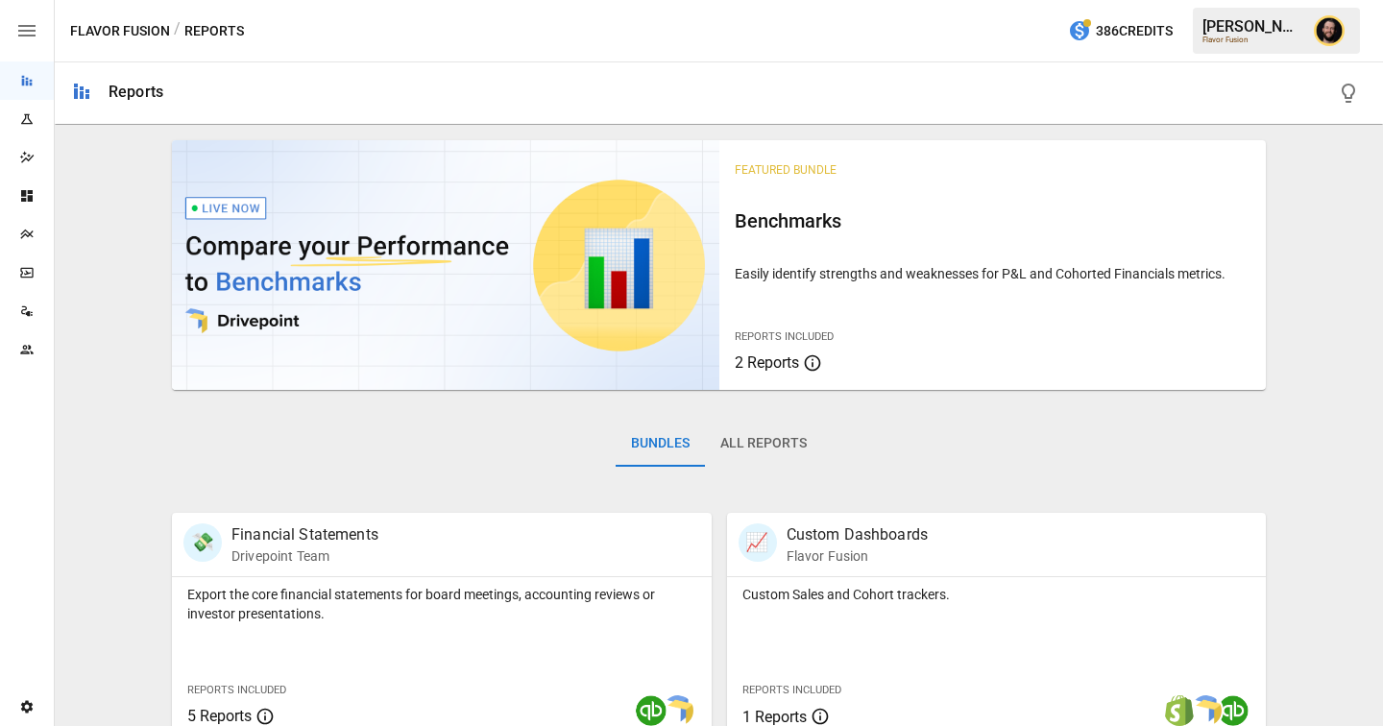
scroll to position [287, 0]
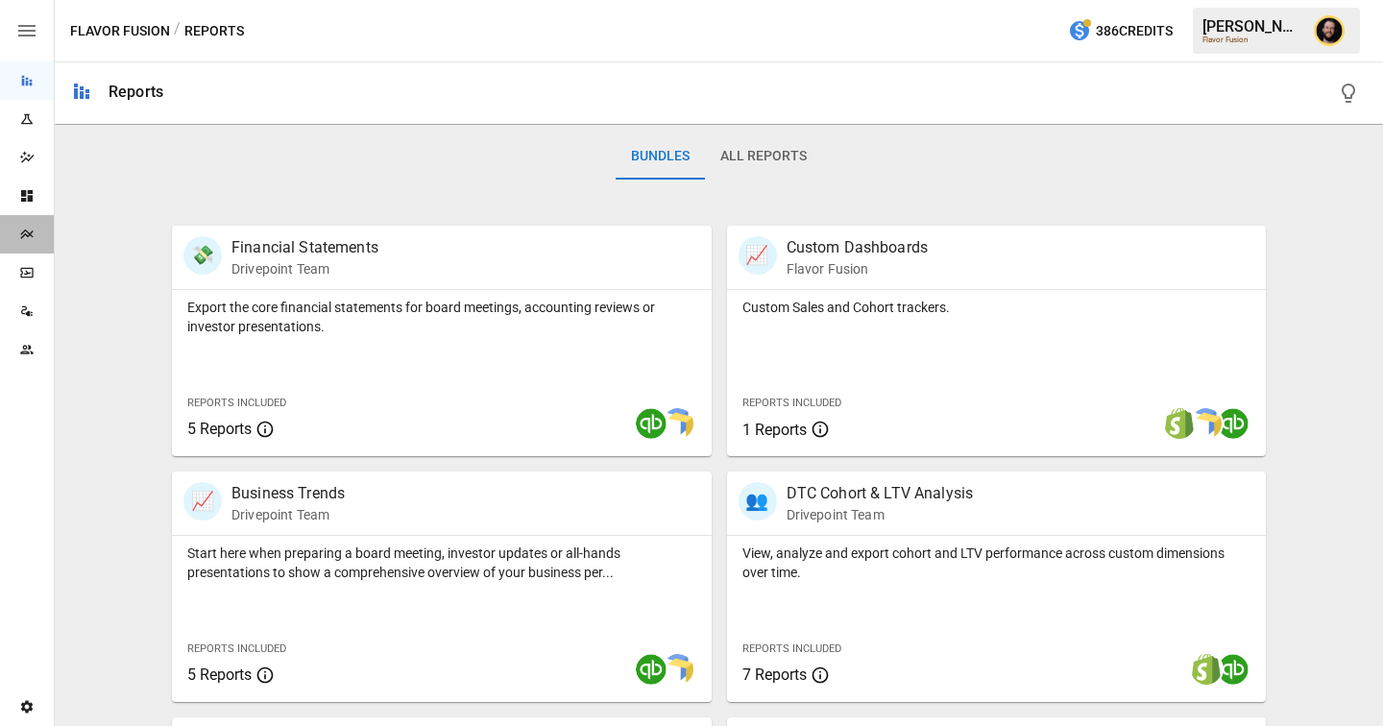
click at [34, 240] on icon "Plans" at bounding box center [26, 234] width 15 height 15
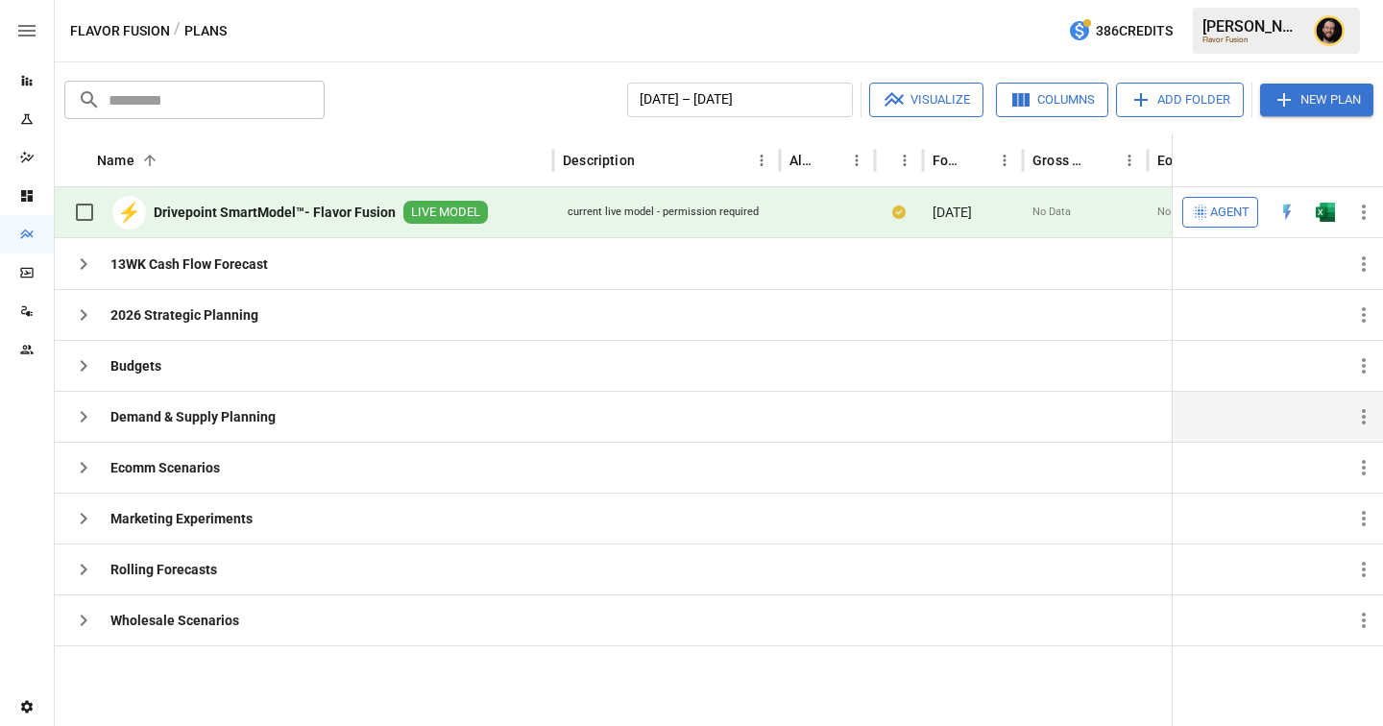
click at [89, 410] on icon "button" at bounding box center [83, 416] width 23 height 23
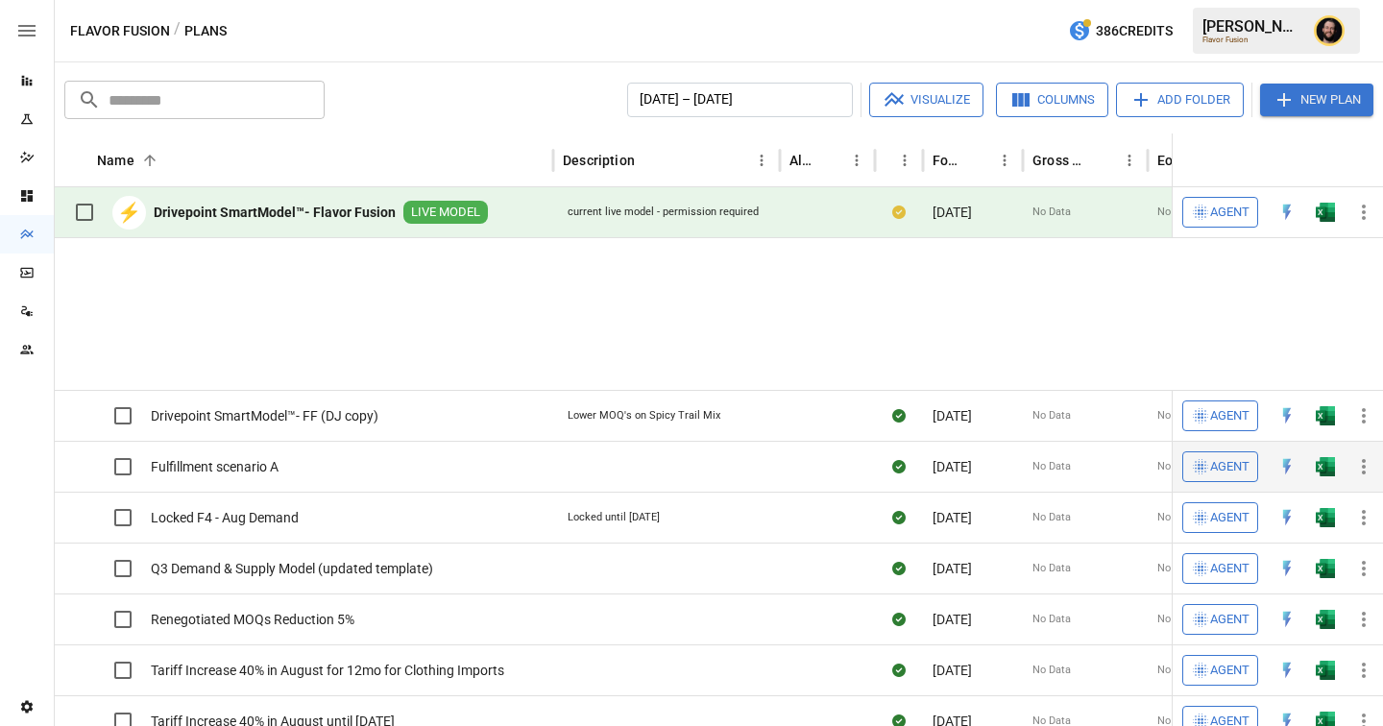
scroll to position [333, 0]
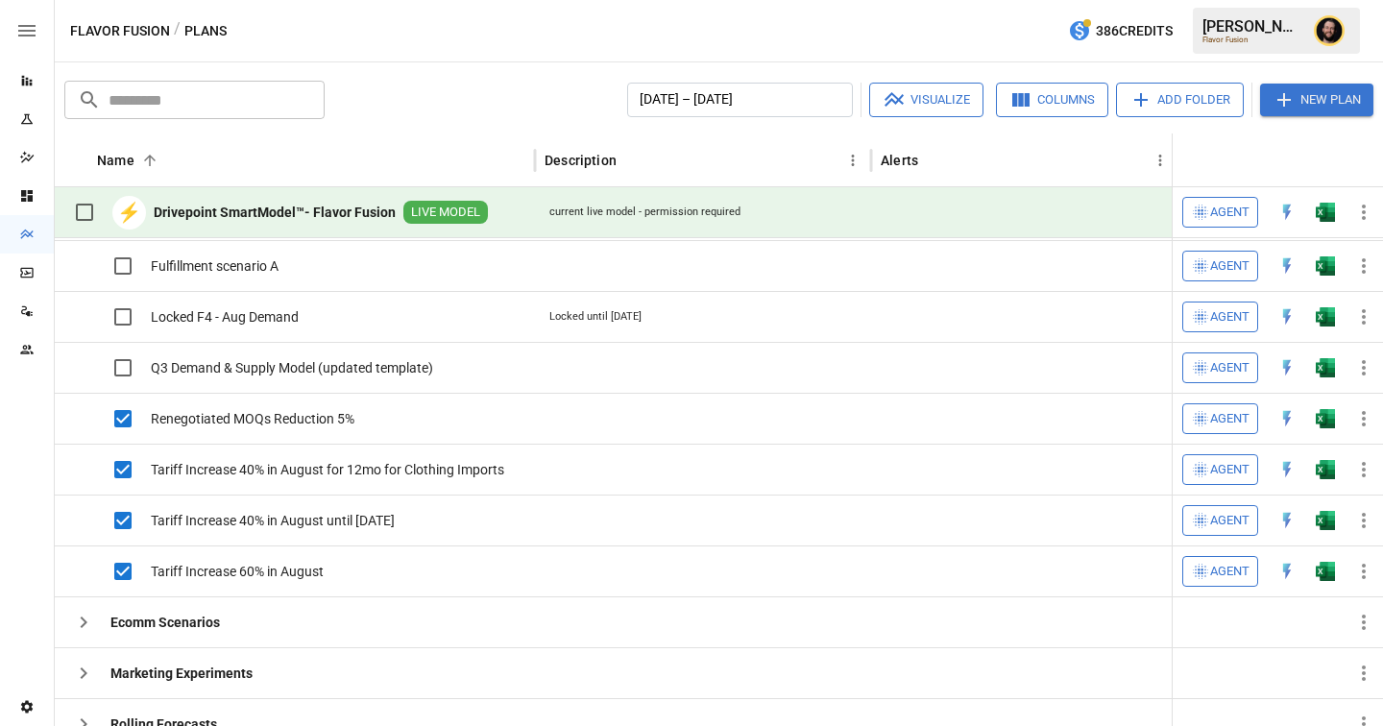
click at [946, 105] on button "Visualize" at bounding box center [926, 100] width 114 height 35
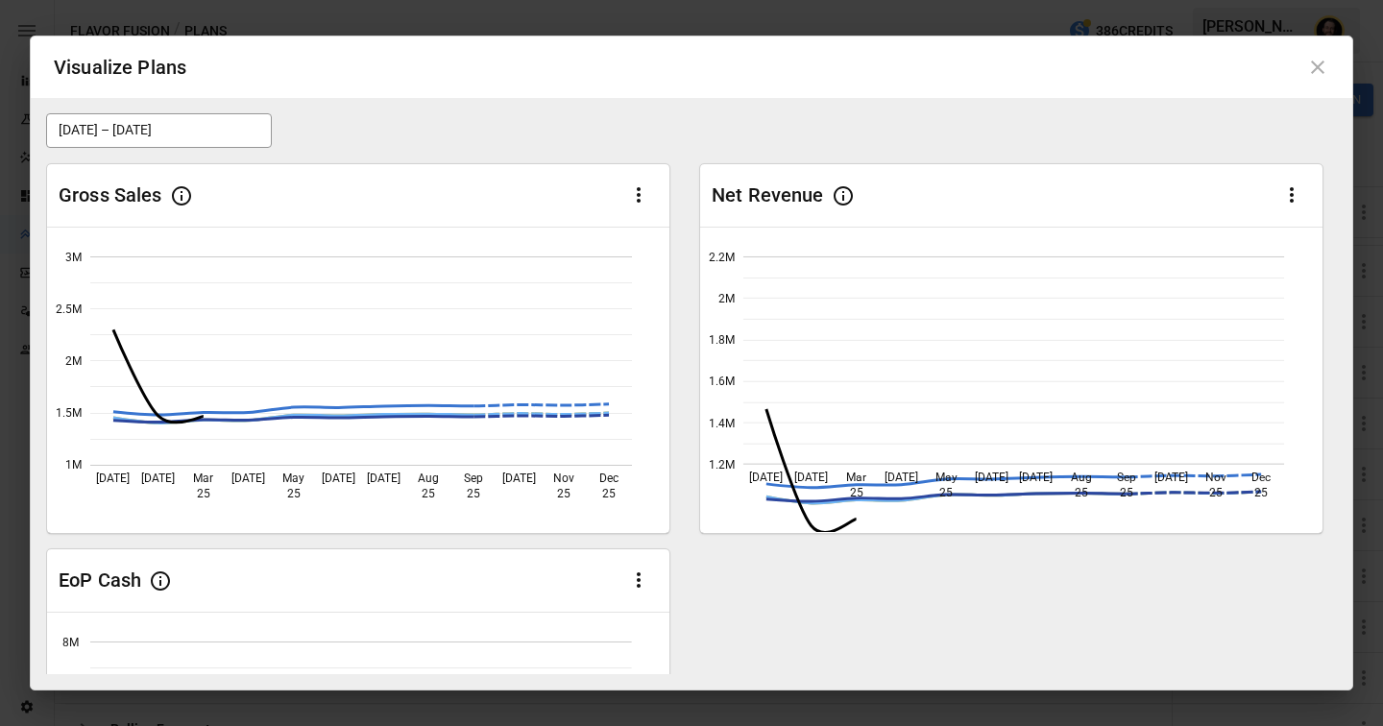
scroll to position [258, 0]
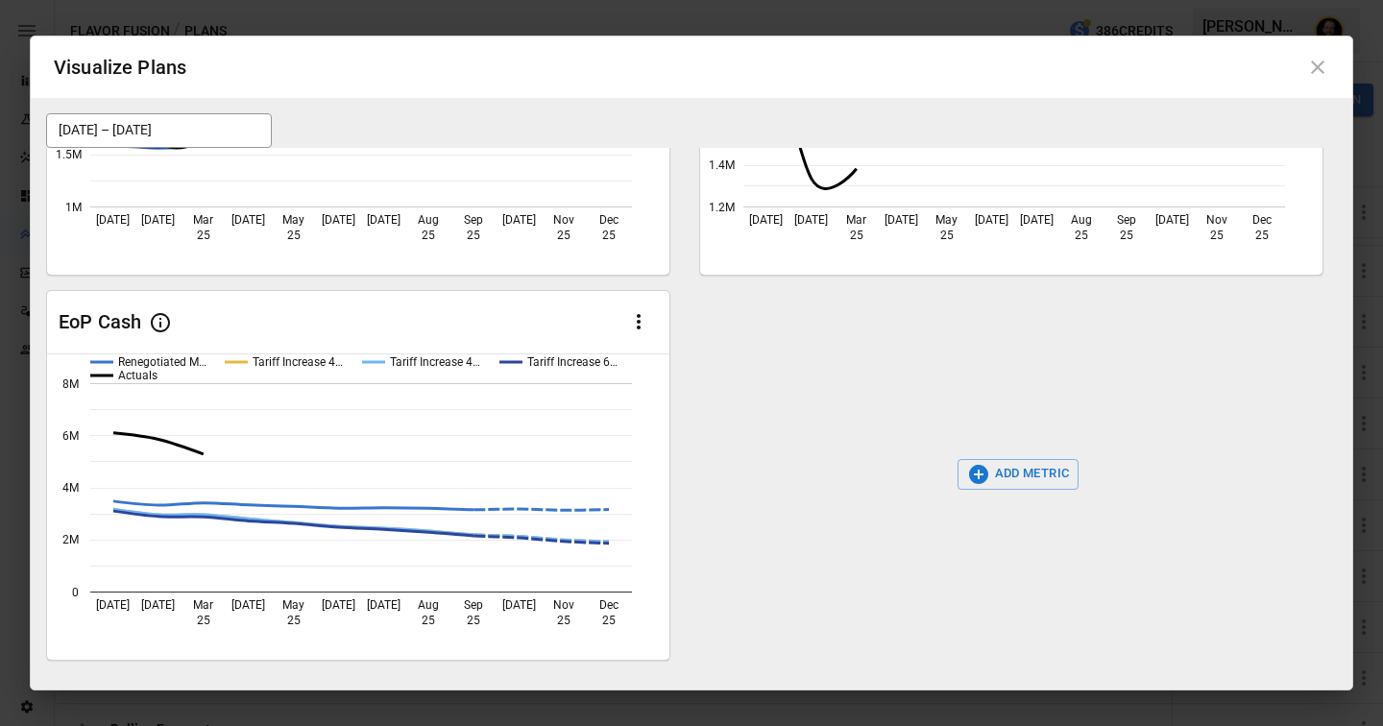
click at [1319, 68] on icon at bounding box center [1317, 66] width 13 height 13
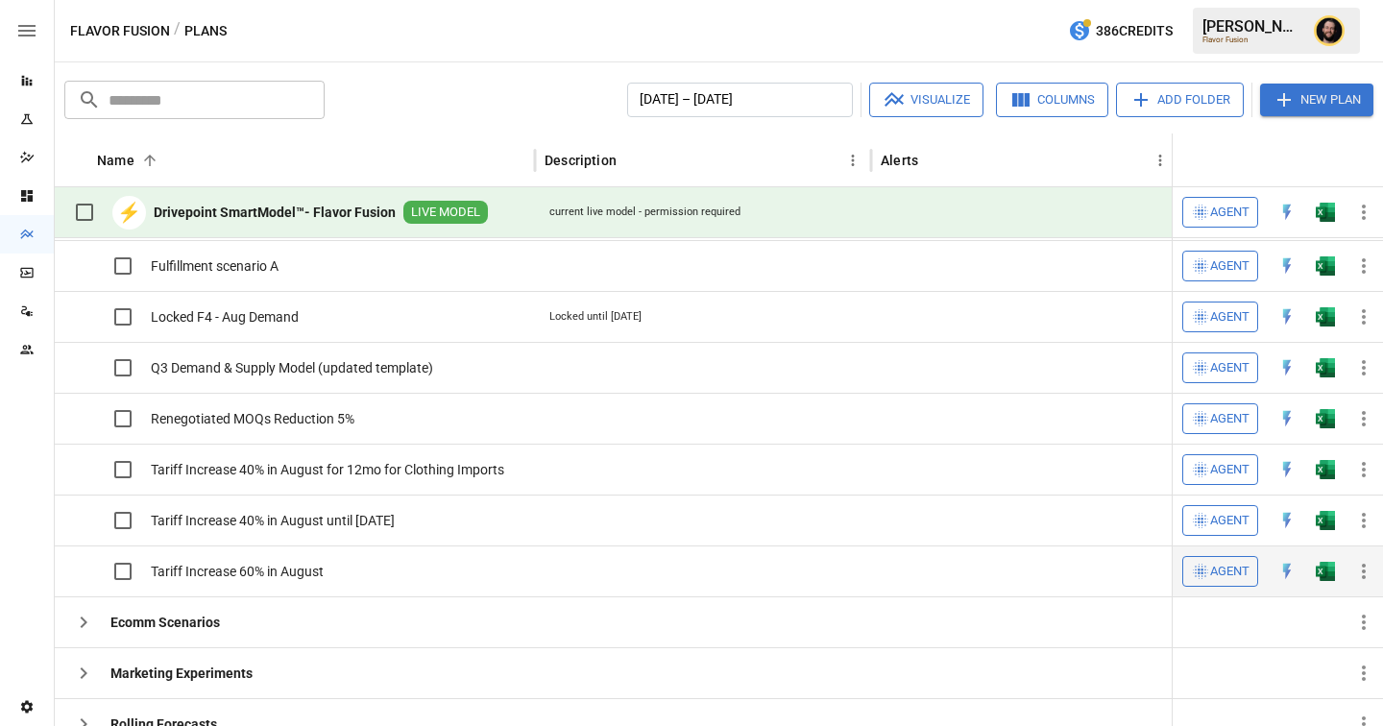
scroll to position [76, 0]
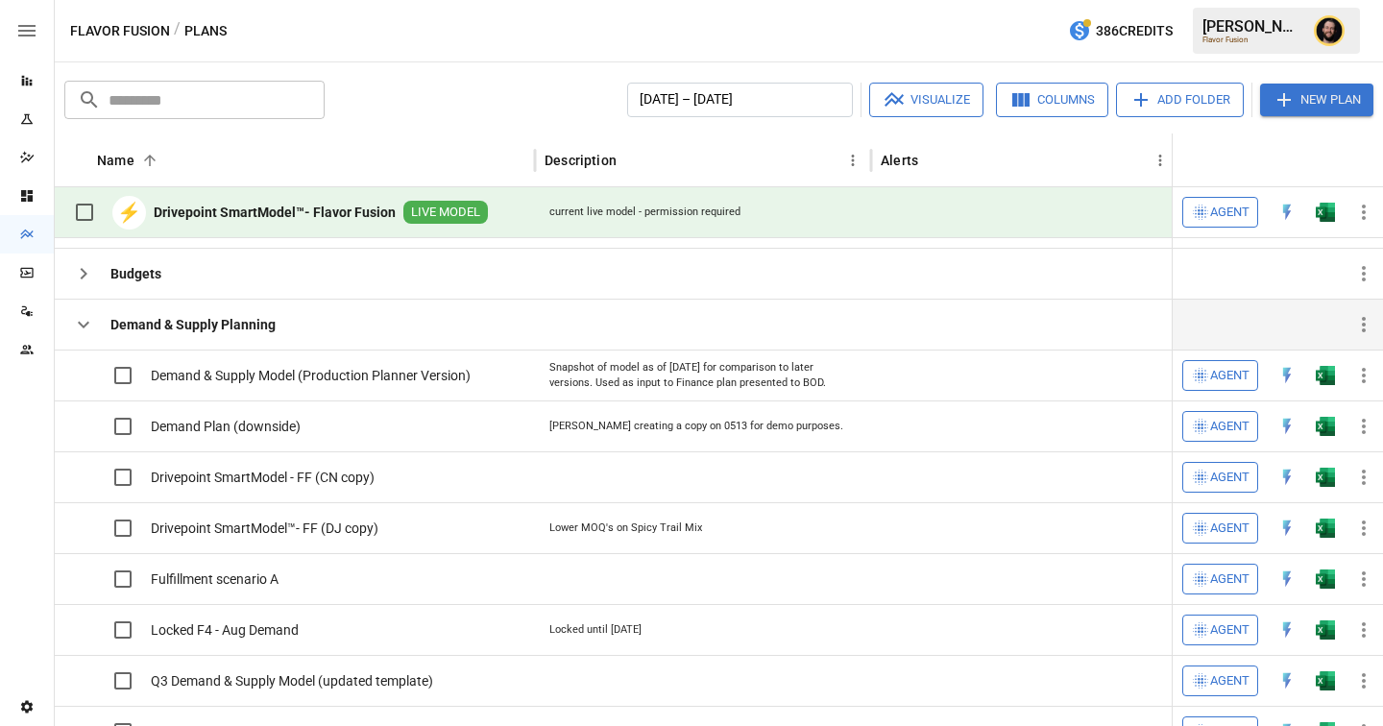
click at [90, 323] on icon "button" at bounding box center [83, 324] width 23 height 23
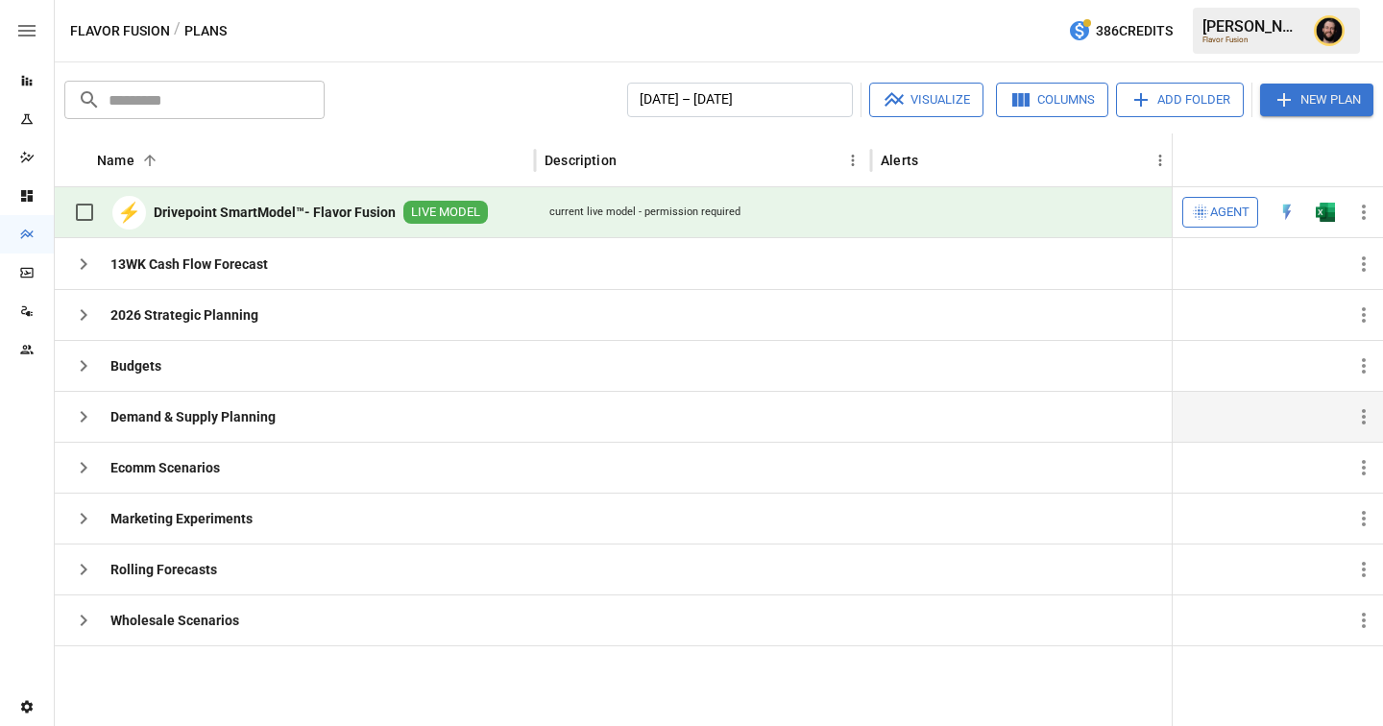
scroll to position [0, 0]
click at [86, 256] on icon "button" at bounding box center [83, 264] width 23 height 23
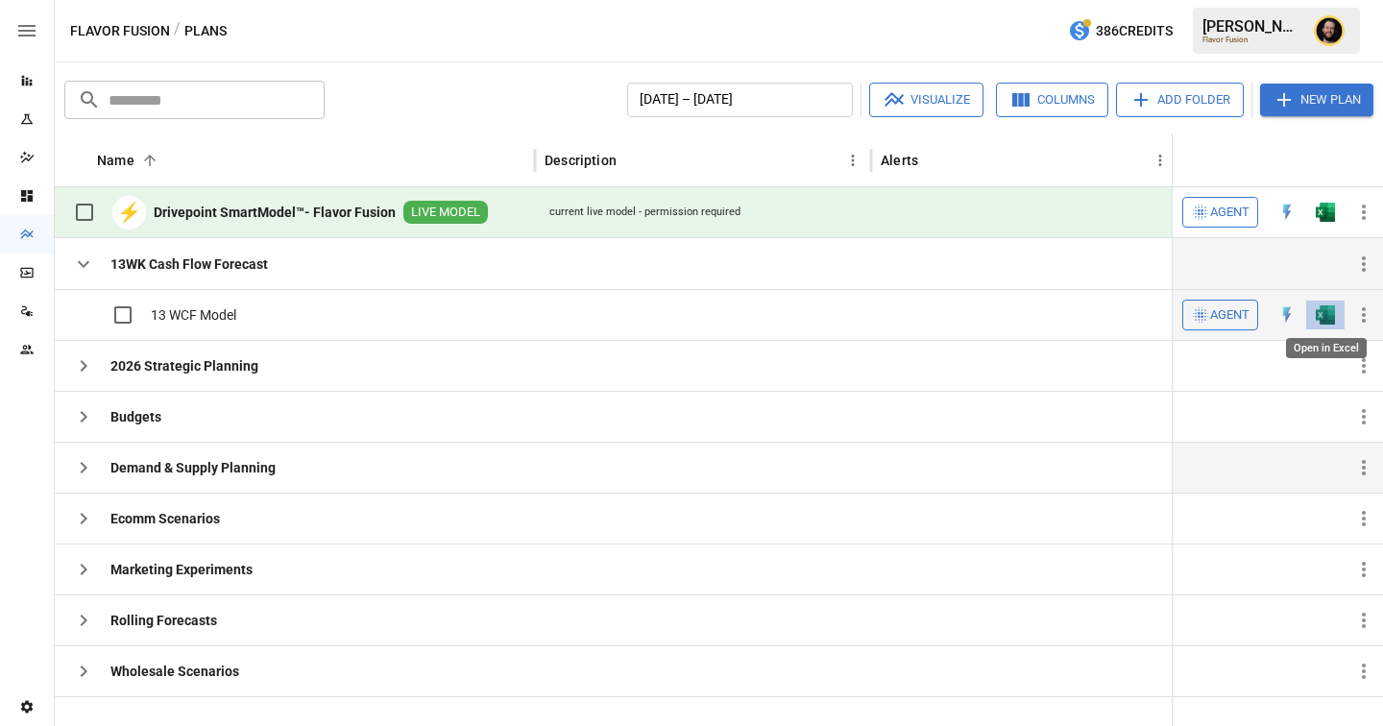
click at [1330, 311] on img "Open in Excel" at bounding box center [1324, 314] width 19 height 19
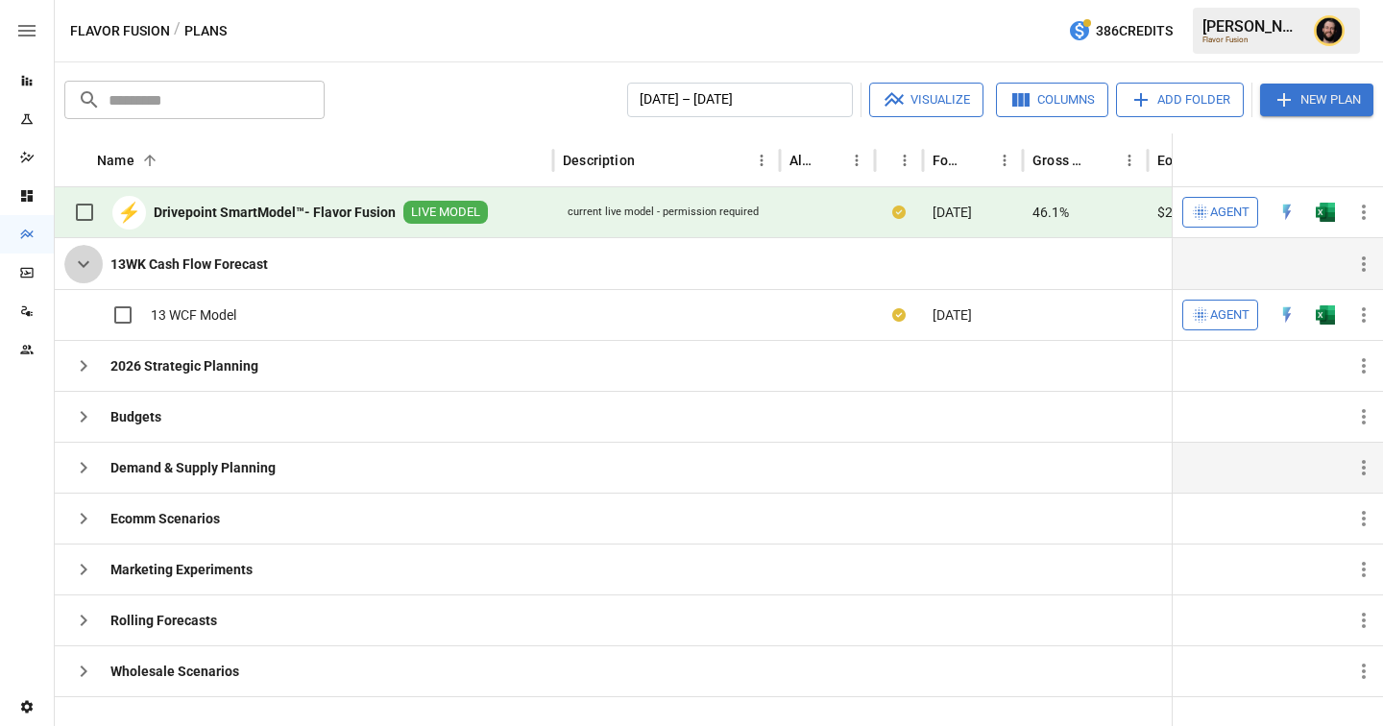
click at [90, 267] on icon "button" at bounding box center [83, 264] width 23 height 23
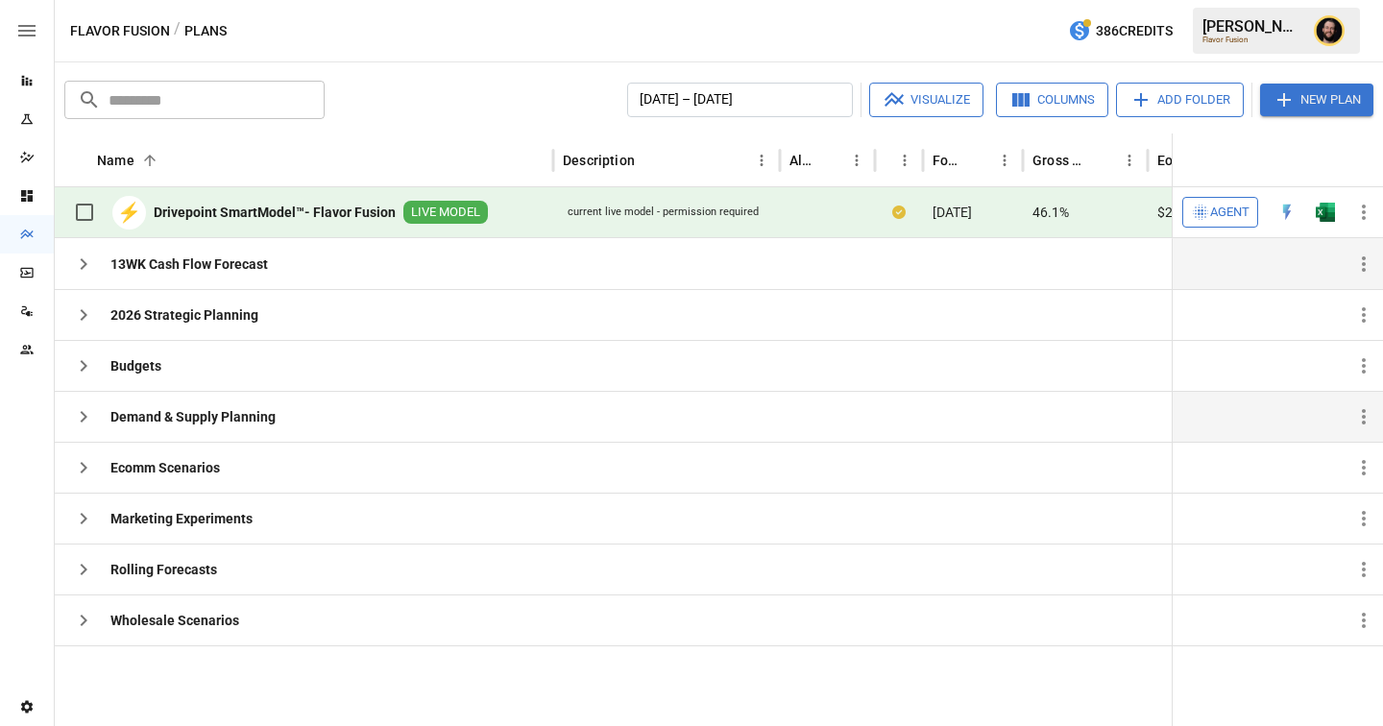
click at [83, 404] on button "button" at bounding box center [83, 417] width 38 height 38
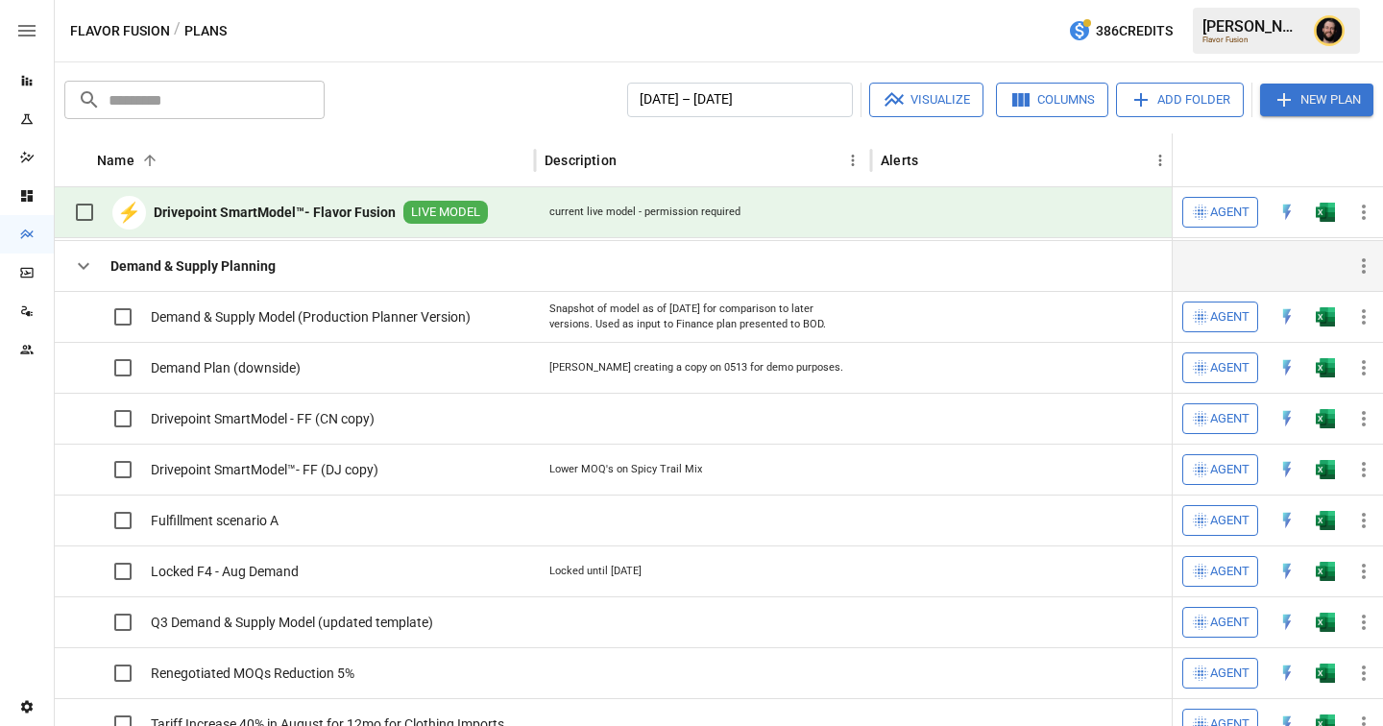
scroll to position [302, 0]
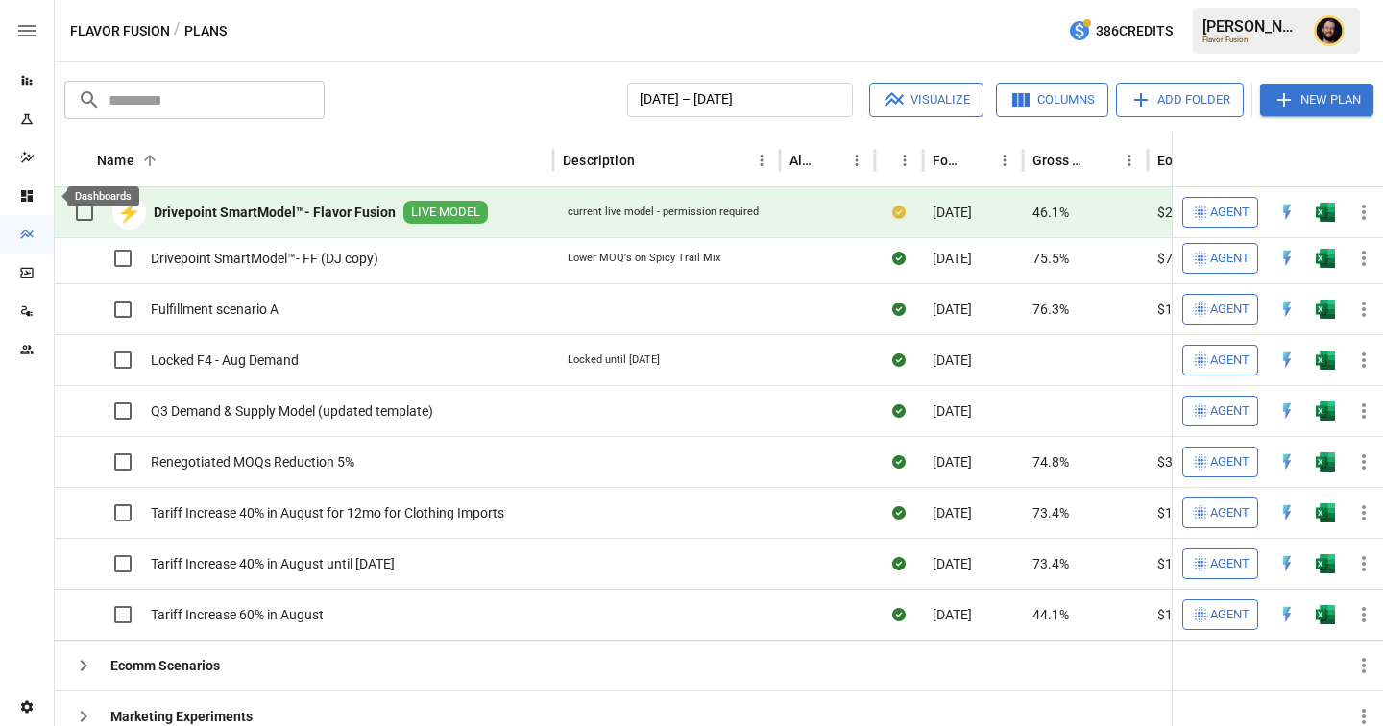
click at [32, 196] on icon "Dashboards" at bounding box center [27, 196] width 12 height 12
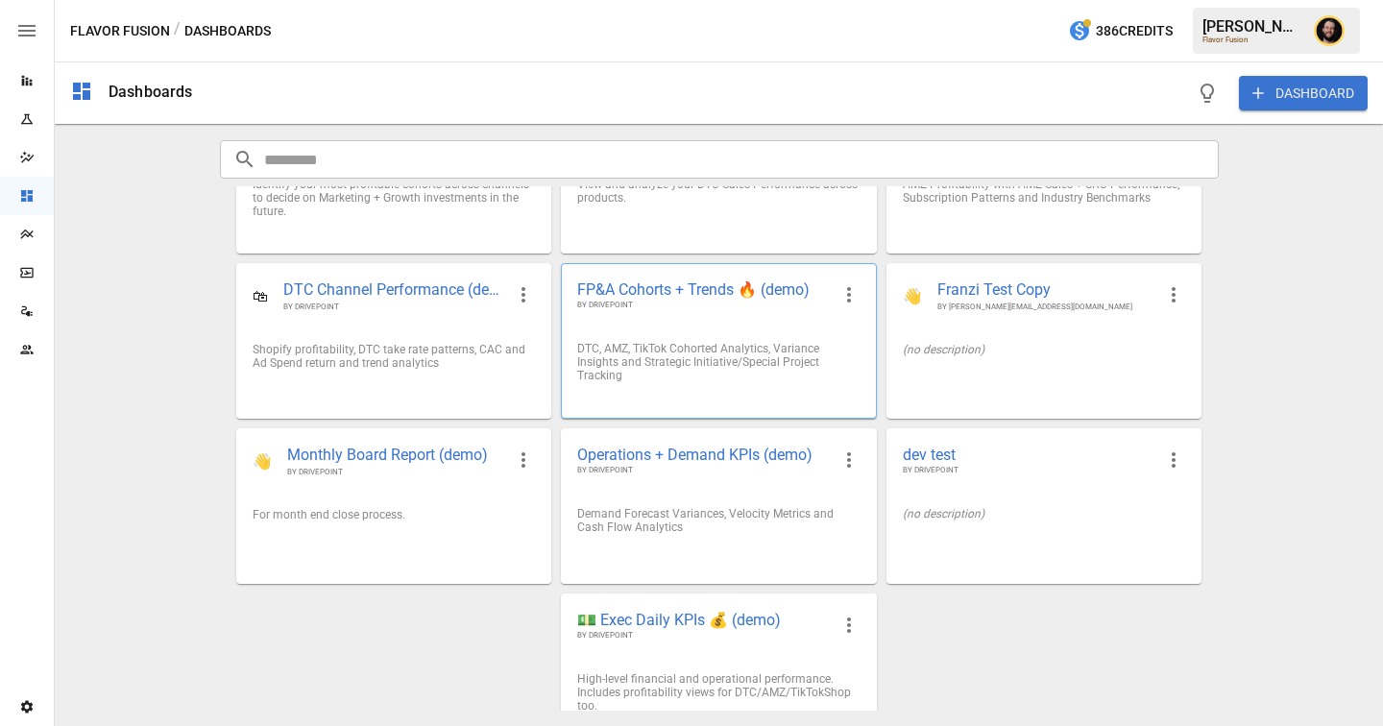
scroll to position [129, 0]
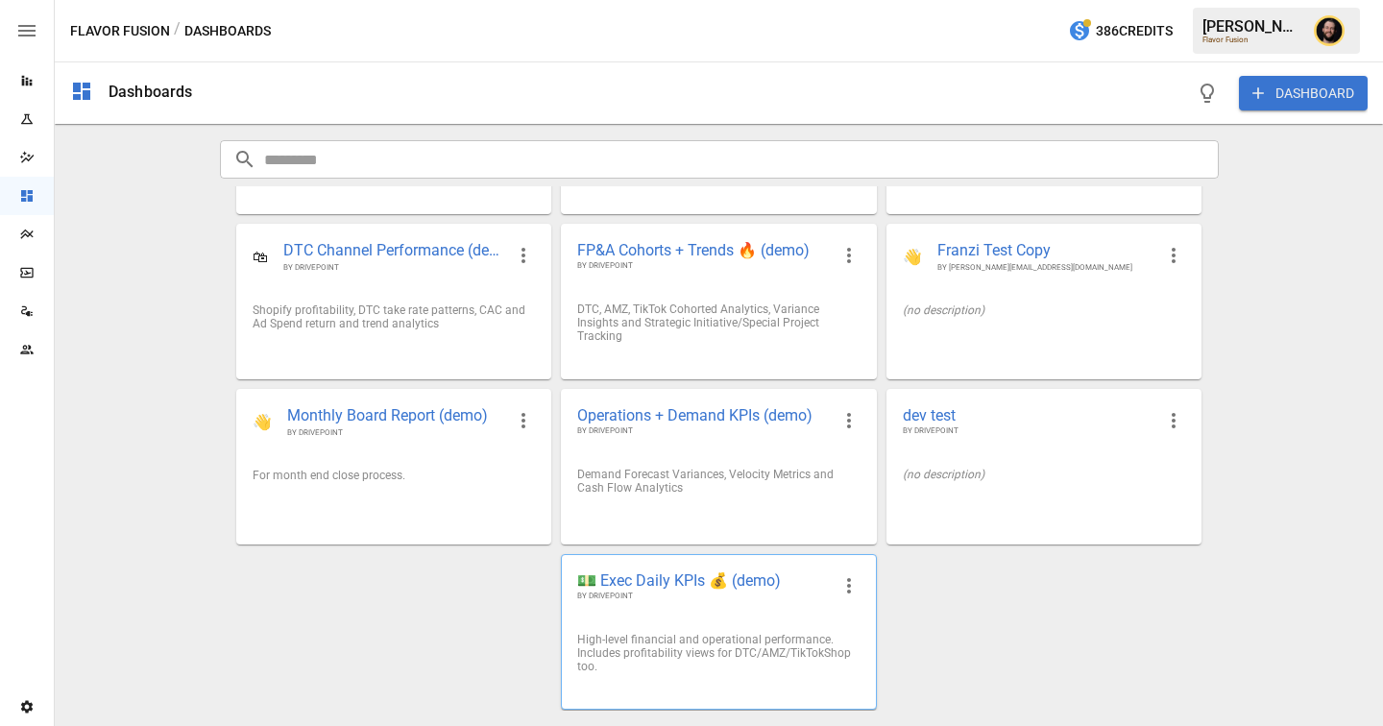
click at [690, 587] on span "💵 Exec Daily KPIs 💰 (demo)" at bounding box center [703, 580] width 252 height 20
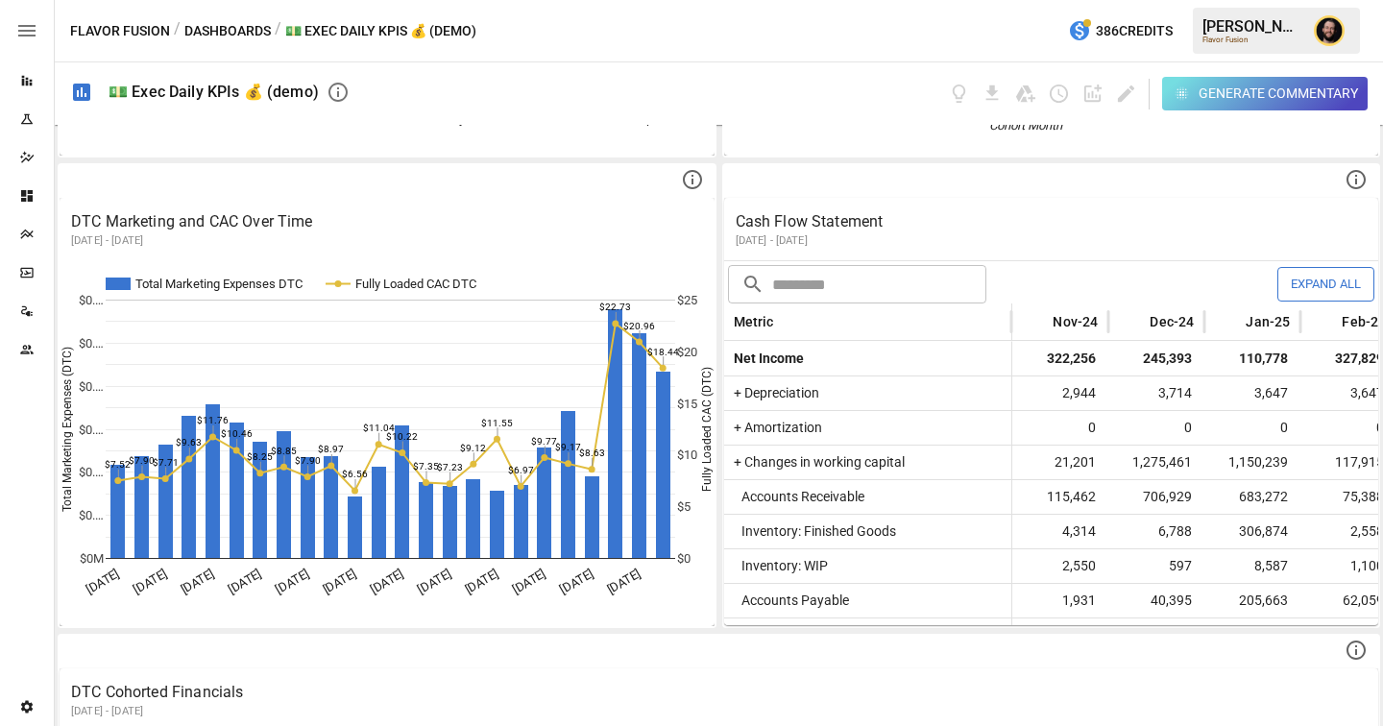
scroll to position [2566, 0]
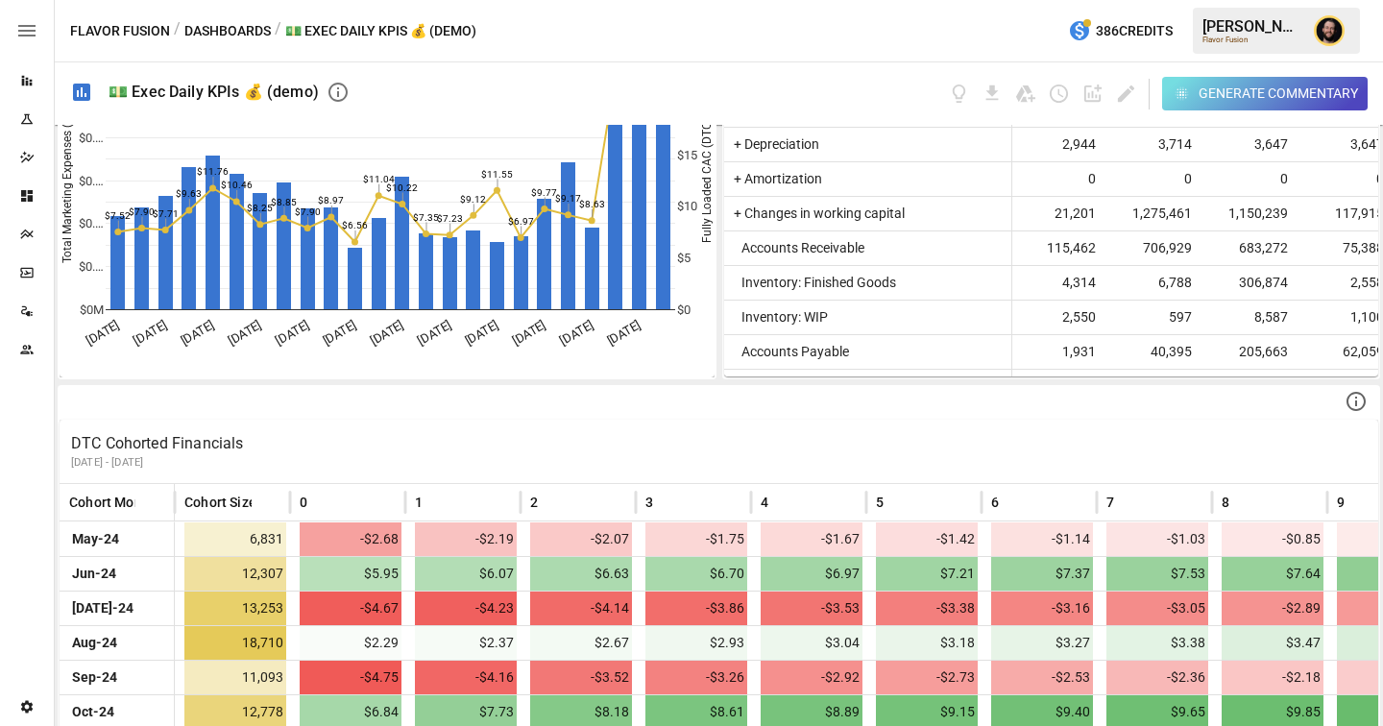
click at [1218, 101] on div "Generate Commentary" at bounding box center [1277, 94] width 159 height 24
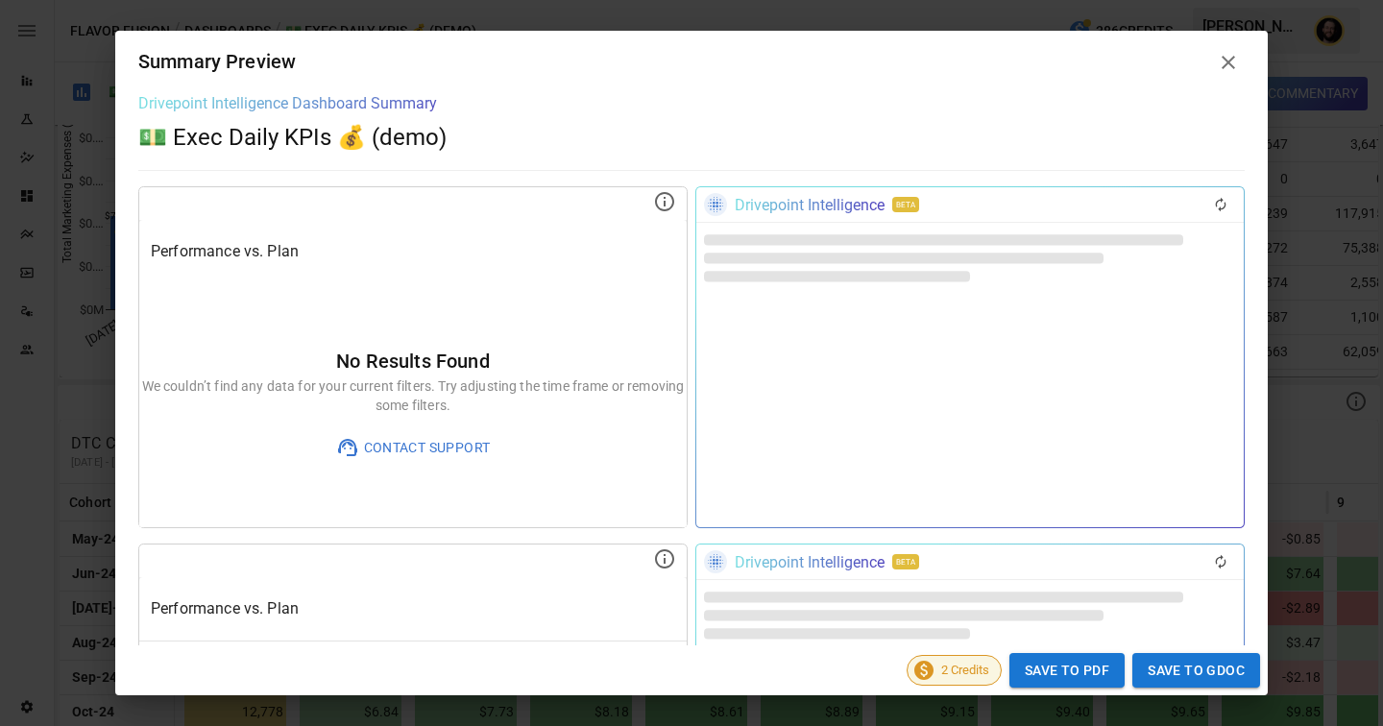
click at [1242, 53] on h2 "Summary Preview" at bounding box center [691, 62] width 1152 height 63
click at [1234, 55] on icon at bounding box center [1228, 62] width 23 height 23
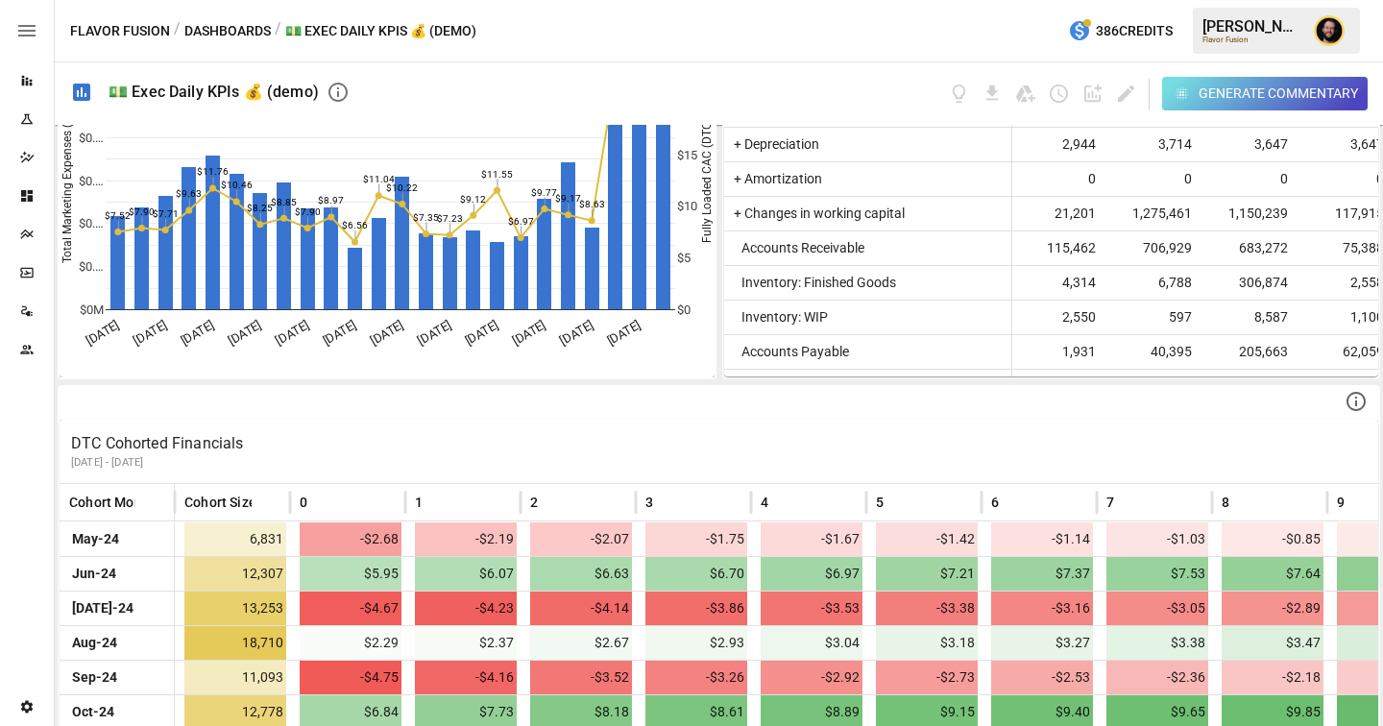
scroll to position [1395, 0]
